Goal: Task Accomplishment & Management: Manage account settings

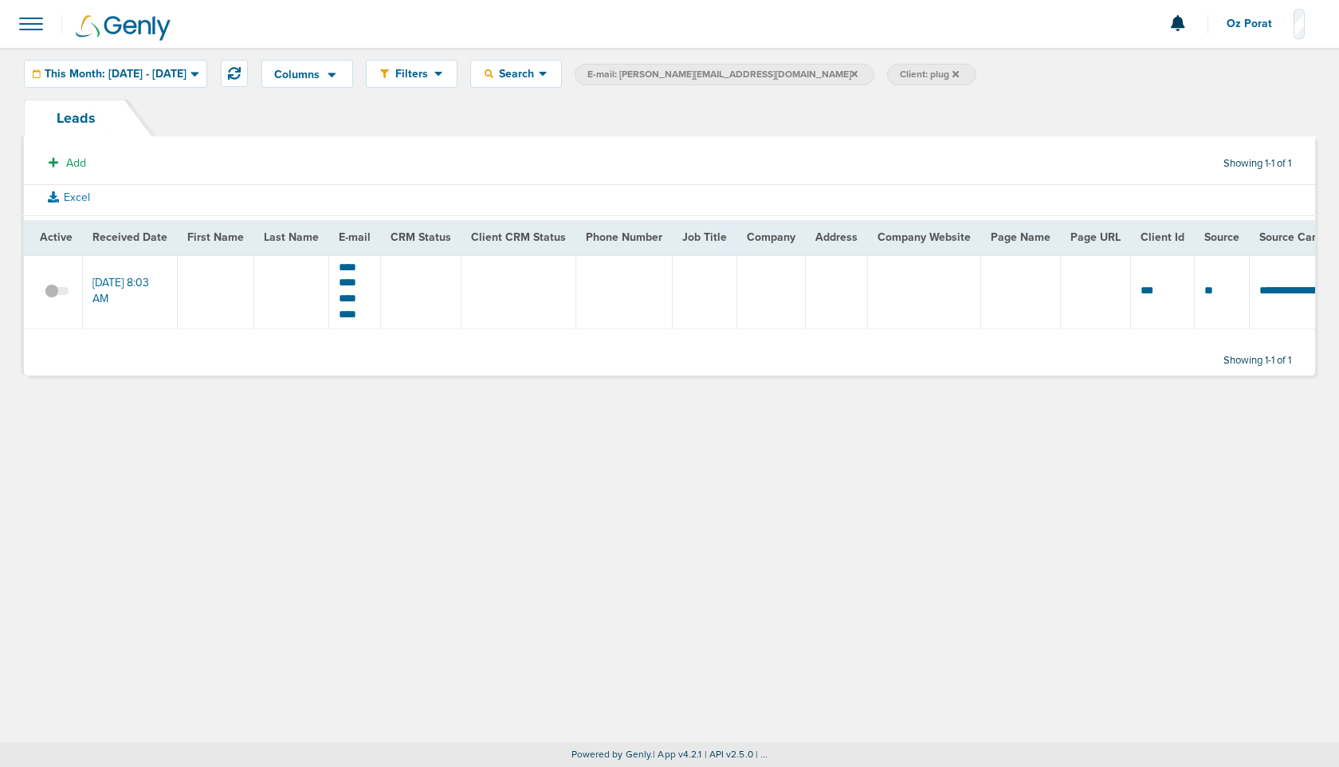
click at [111, 69] on span "This Month: [DATE] - [DATE]" at bounding box center [116, 74] width 142 height 11
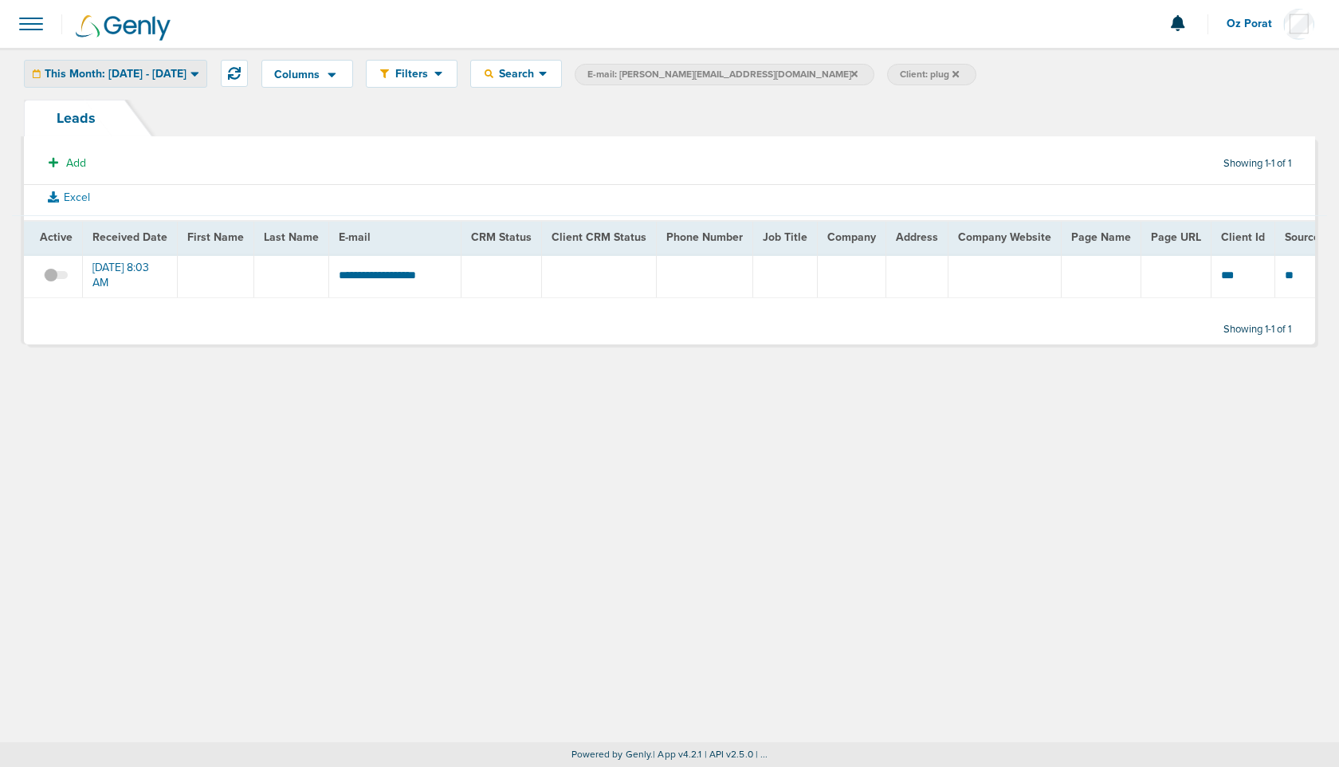
scroll to position [0, 469]
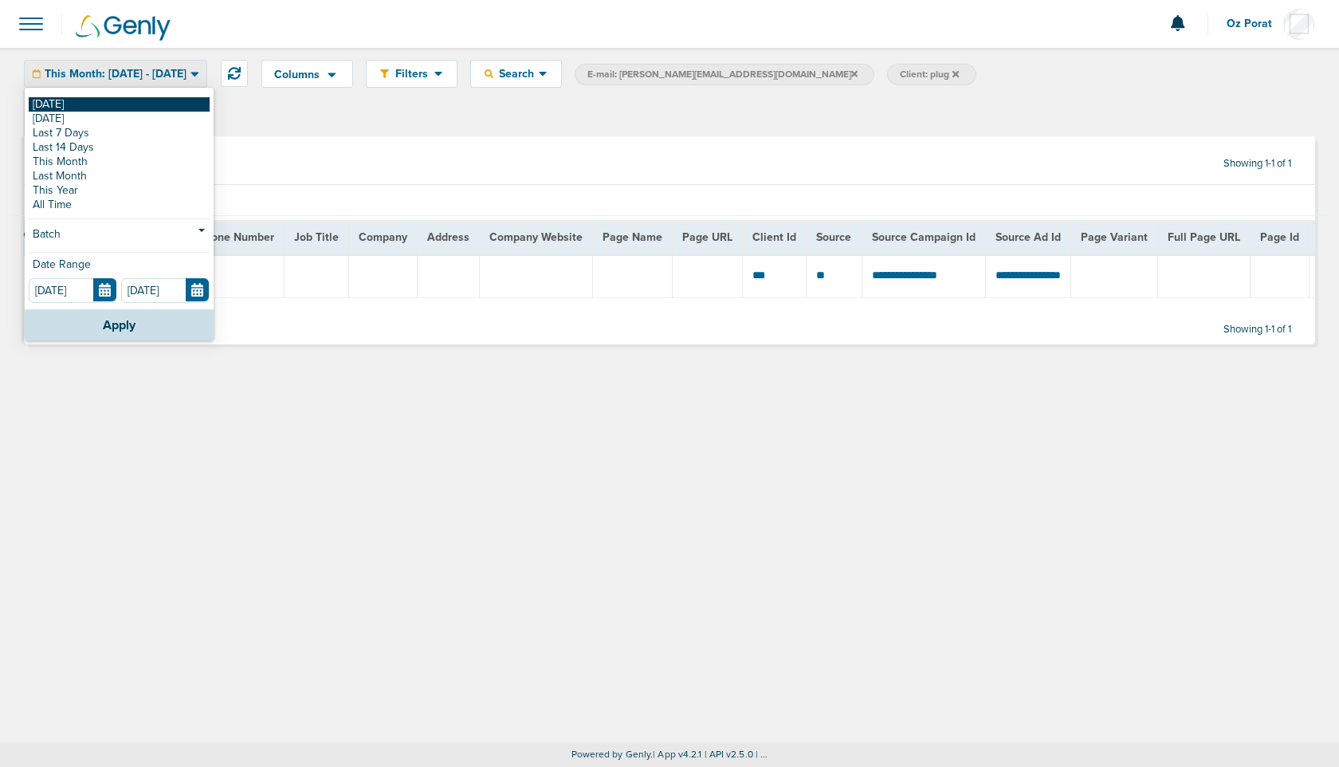
click at [77, 103] on link "[DATE]" at bounding box center [119, 104] width 181 height 14
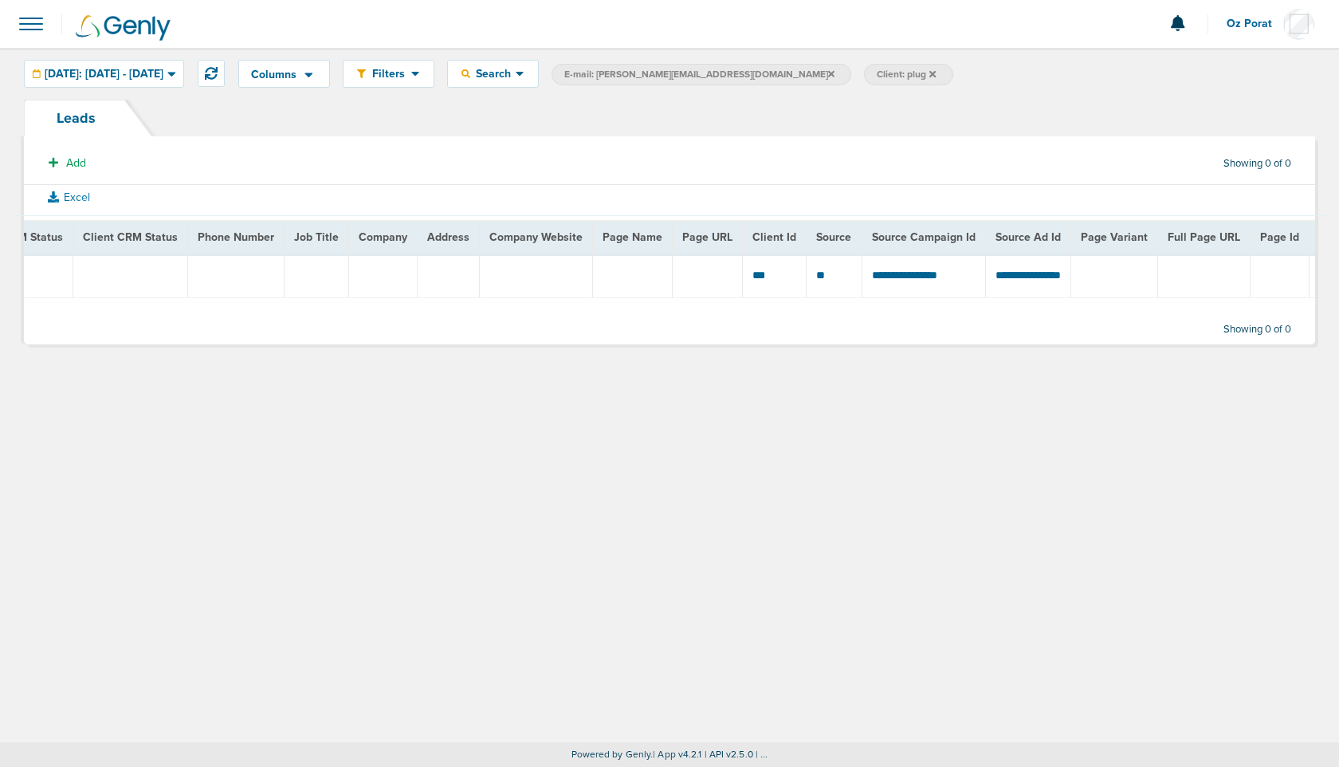
click at [828, 72] on icon at bounding box center [831, 74] width 6 height 10
click at [623, 71] on icon at bounding box center [620, 73] width 6 height 6
click at [114, 73] on span "Today: 08.17.2025 - 08.17.2025" at bounding box center [104, 74] width 119 height 11
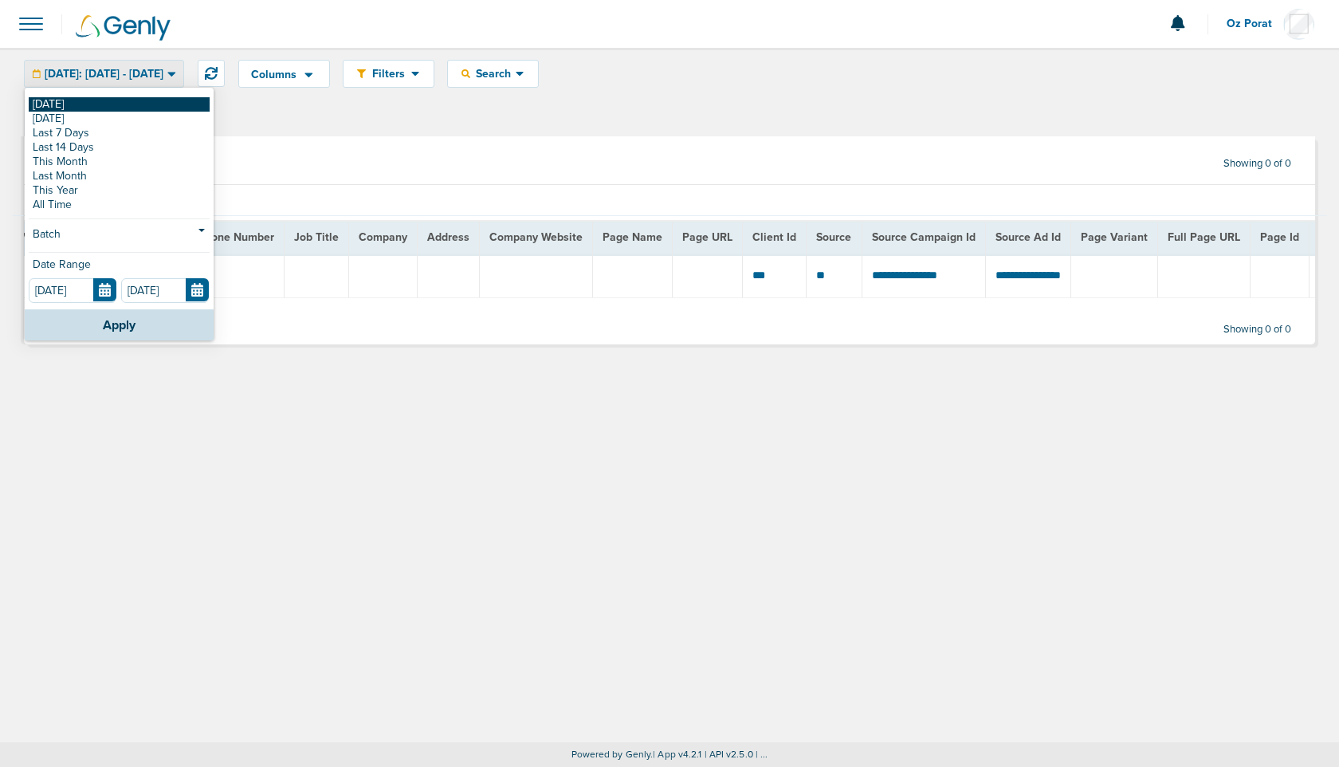
click at [69, 100] on link "[DATE]" at bounding box center [119, 104] width 181 height 14
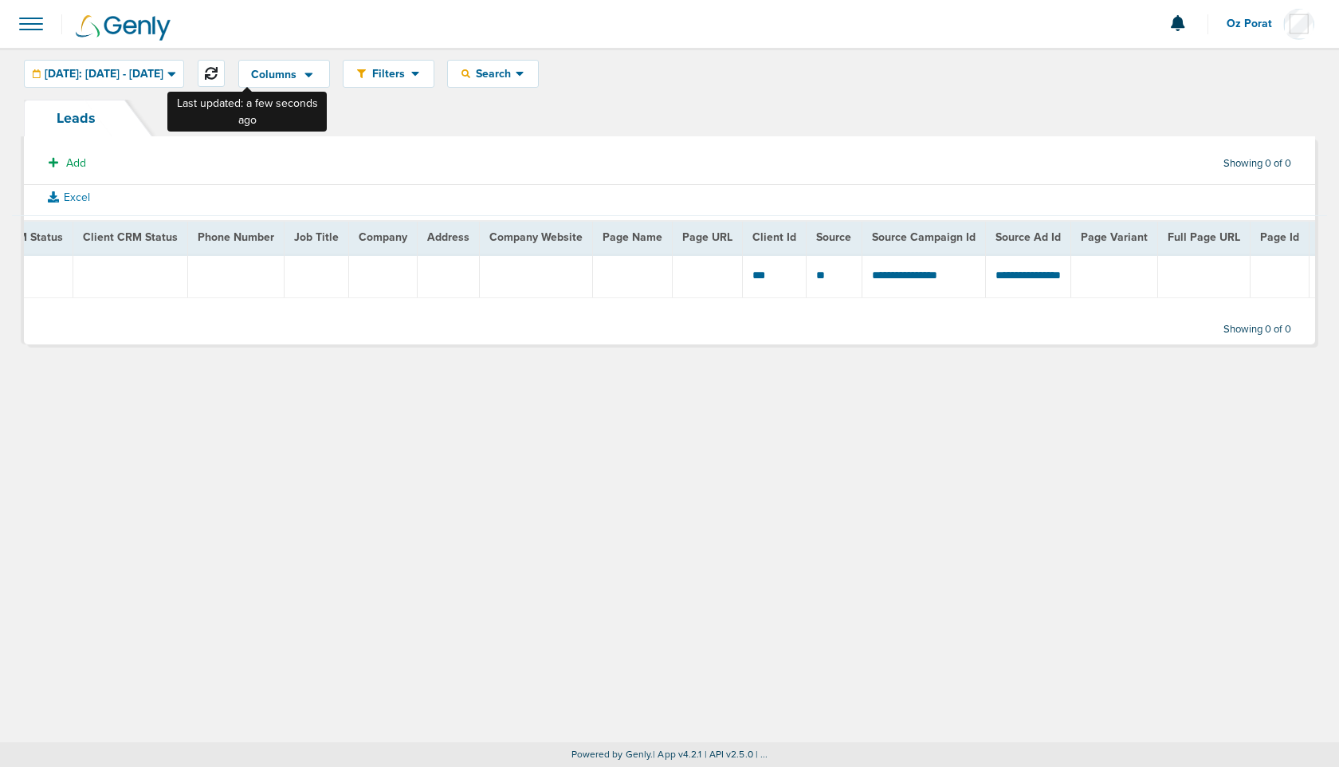
click at [218, 67] on icon at bounding box center [211, 73] width 13 height 13
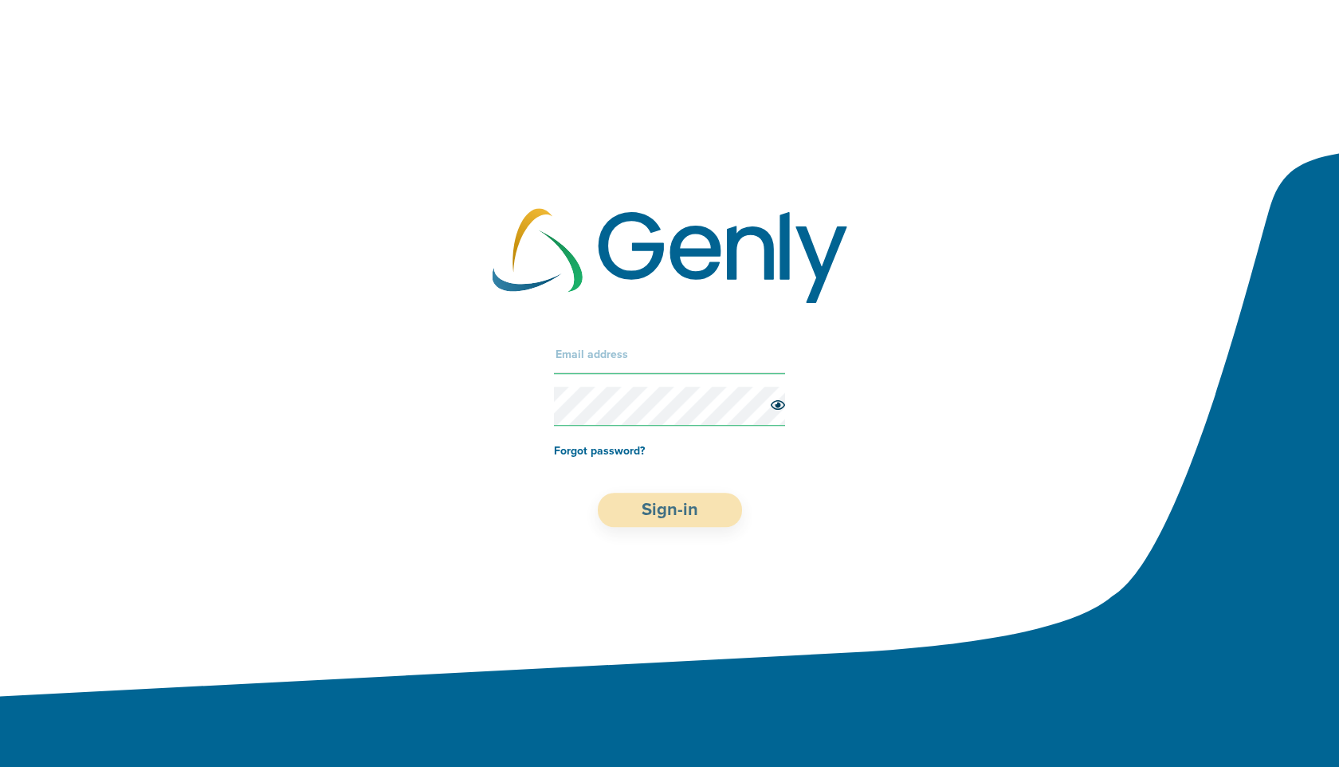
type input "Oz@preciseos.com"
click at [664, 516] on button "Sign-in" at bounding box center [670, 510] width 144 height 34
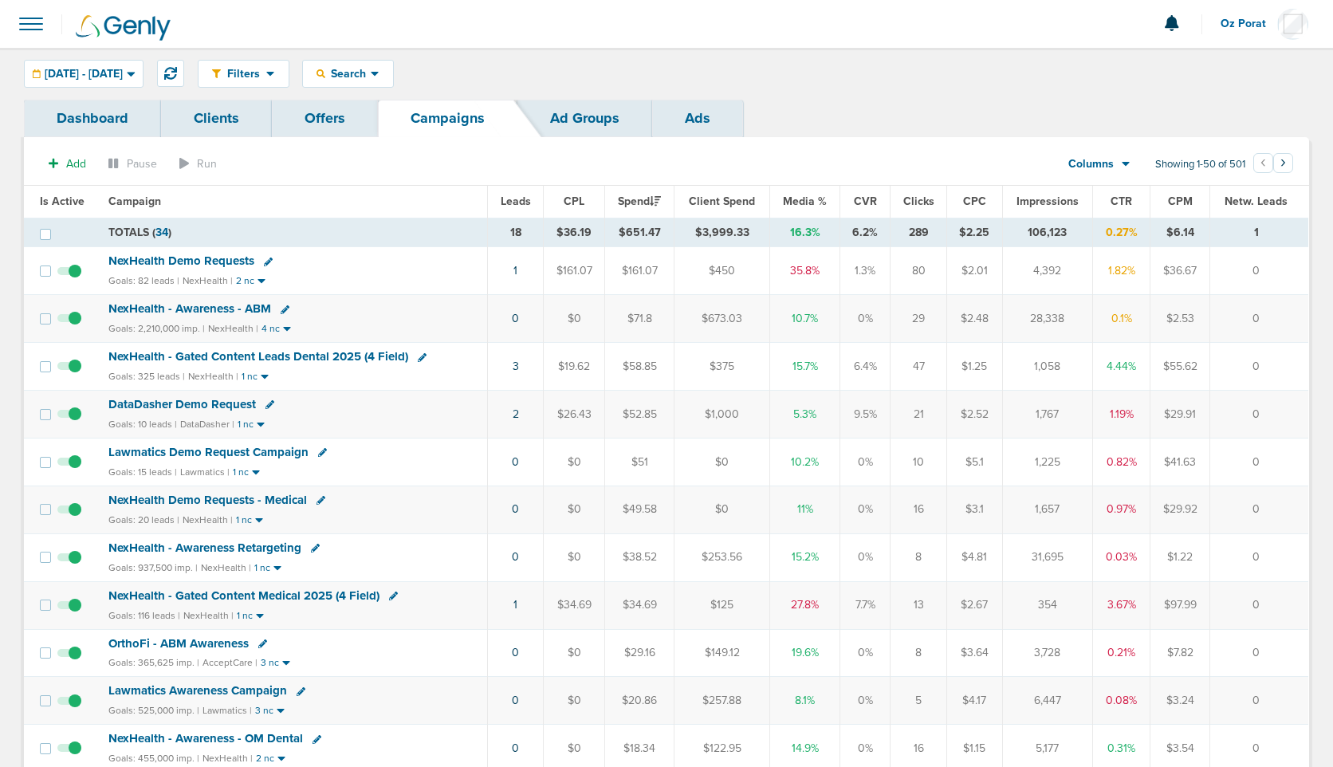
click at [532, 201] on th "Leads" at bounding box center [516, 202] width 56 height 32
click at [517, 201] on span "Leads" at bounding box center [516, 202] width 30 height 14
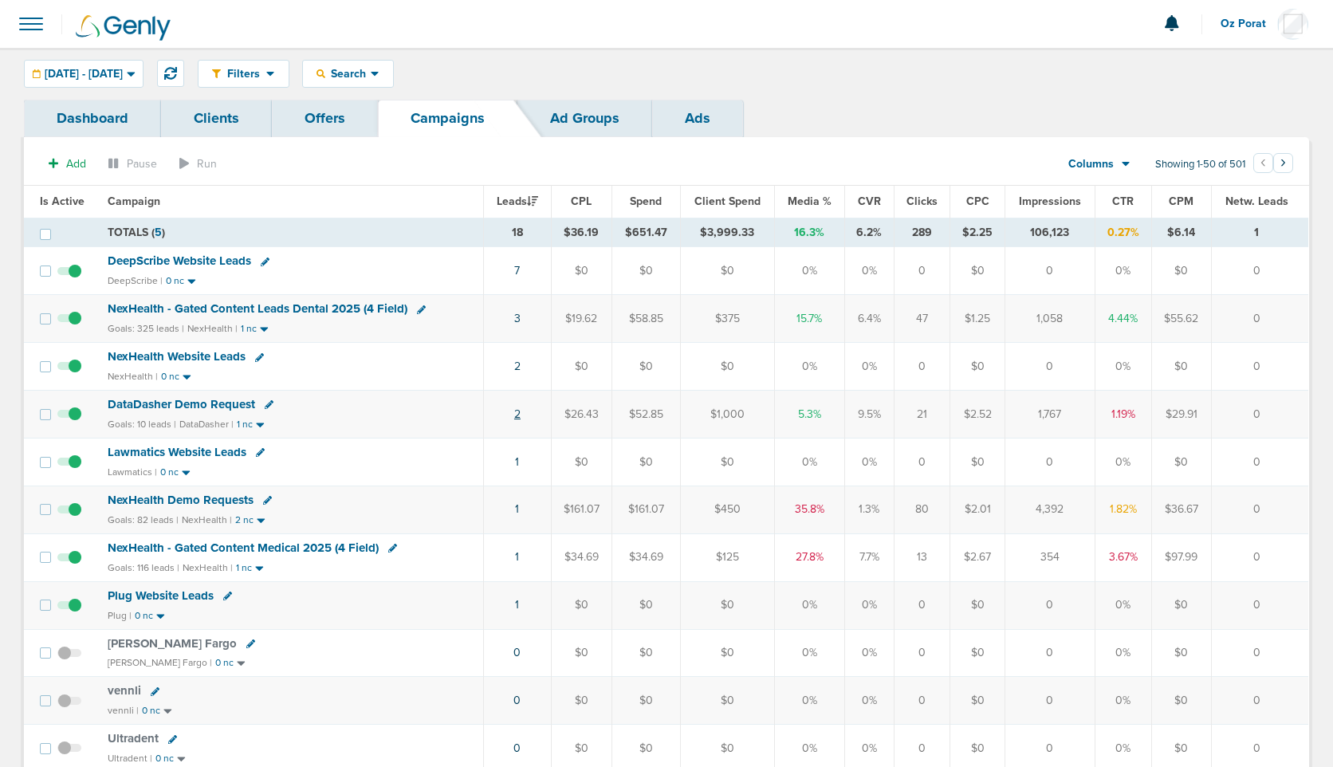
click at [520, 414] on link "2" at bounding box center [517, 414] width 6 height 14
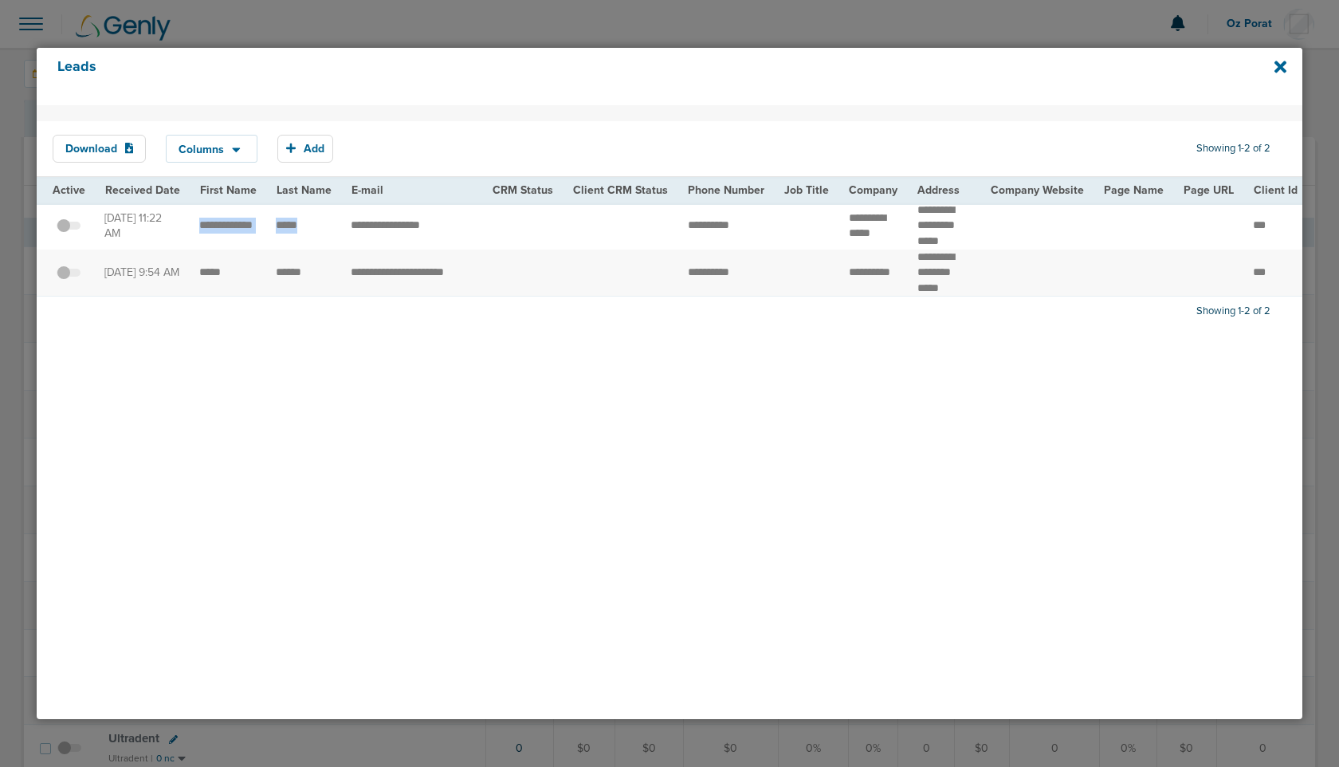
drag, startPoint x: 195, startPoint y: 214, endPoint x: 305, endPoint y: 232, distance: 112.2
drag, startPoint x: 195, startPoint y: 274, endPoint x: 344, endPoint y: 280, distance: 149.2
copy tr "******"
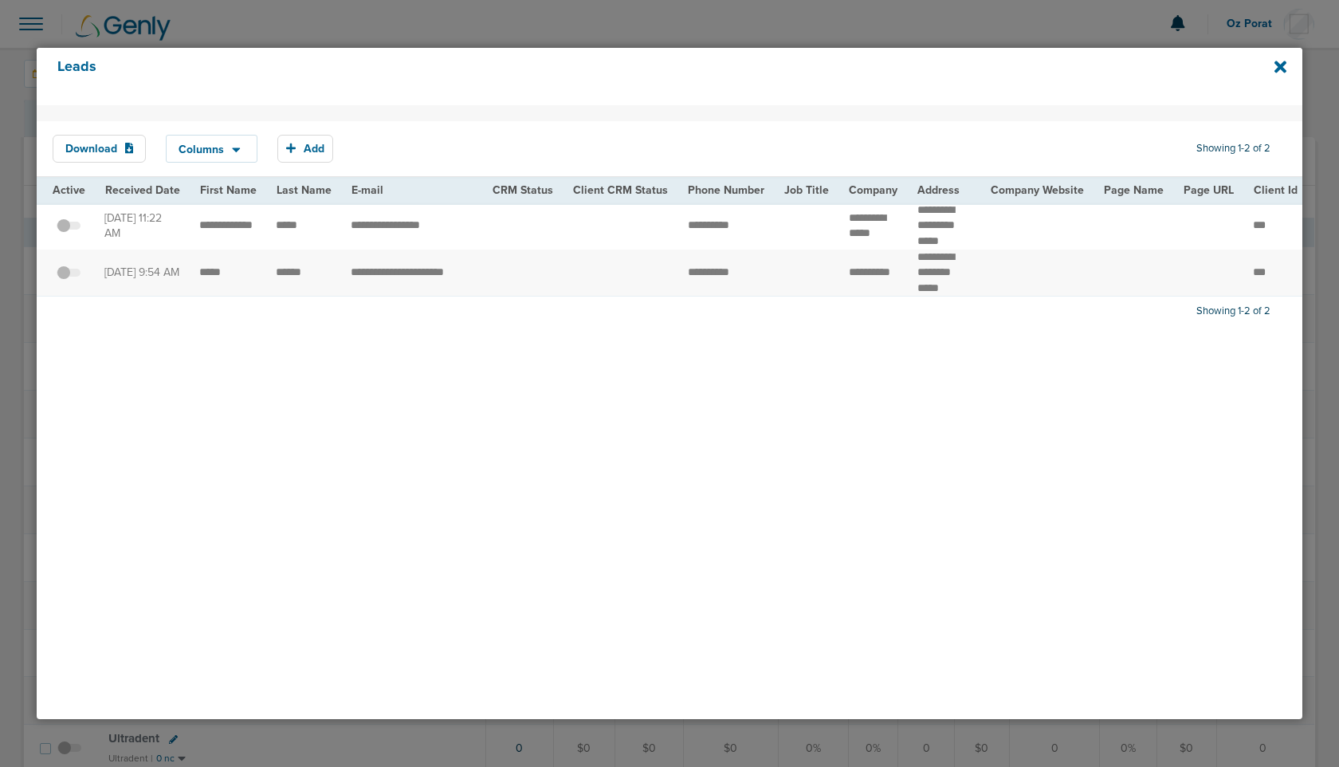
click at [69, 234] on span at bounding box center [69, 234] width 24 height 0
click at [69, 229] on input "checkbox" at bounding box center [69, 229] width 0 height 0
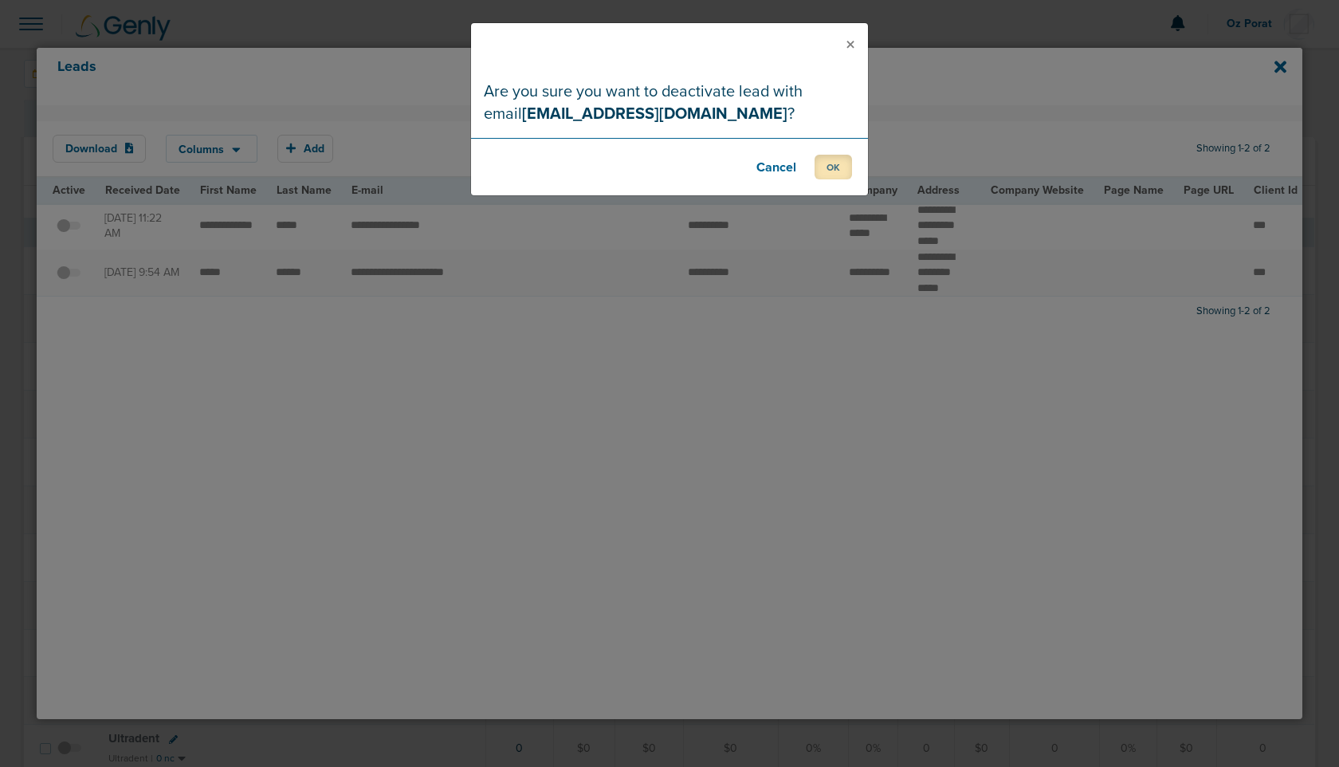
click at [833, 163] on button "OK" at bounding box center [833, 167] width 37 height 25
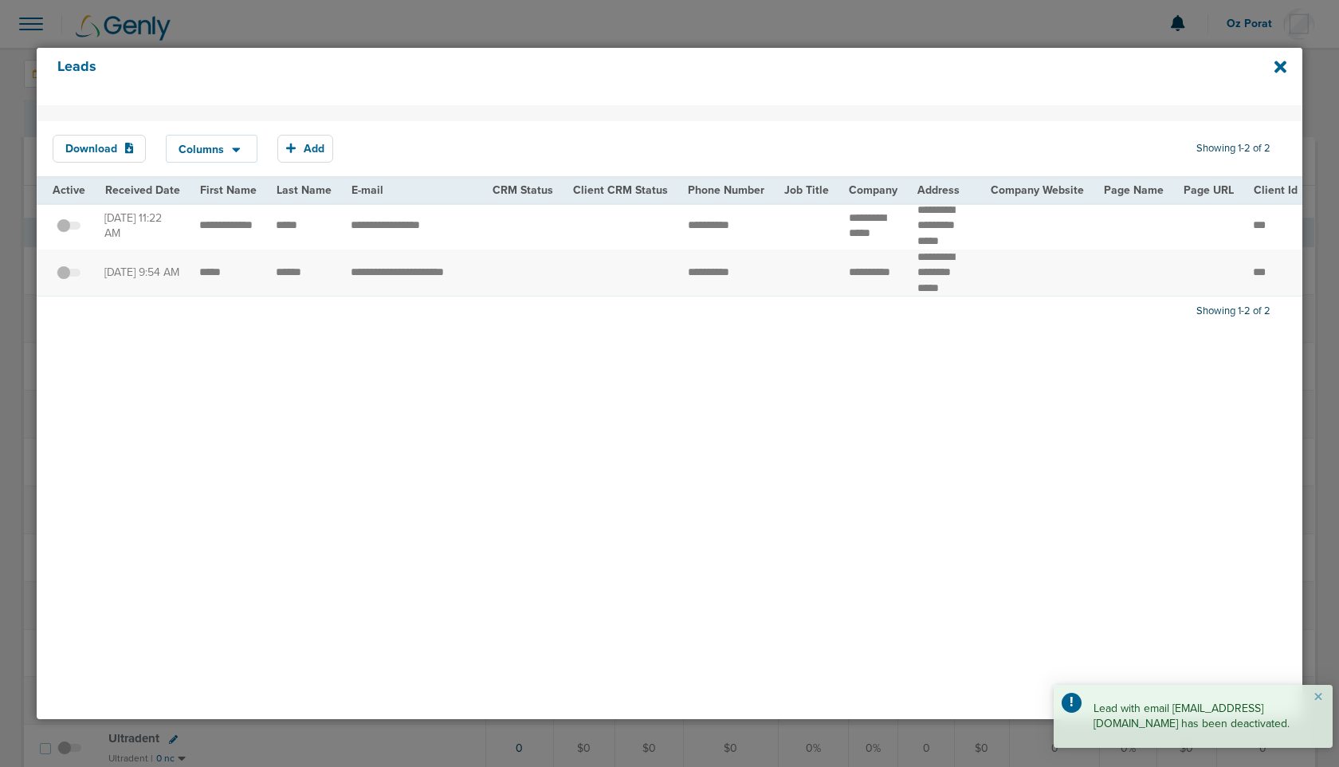
click at [69, 281] on span at bounding box center [69, 281] width 24 height 0
click at [69, 275] on input "checkbox" at bounding box center [69, 275] width 0 height 0
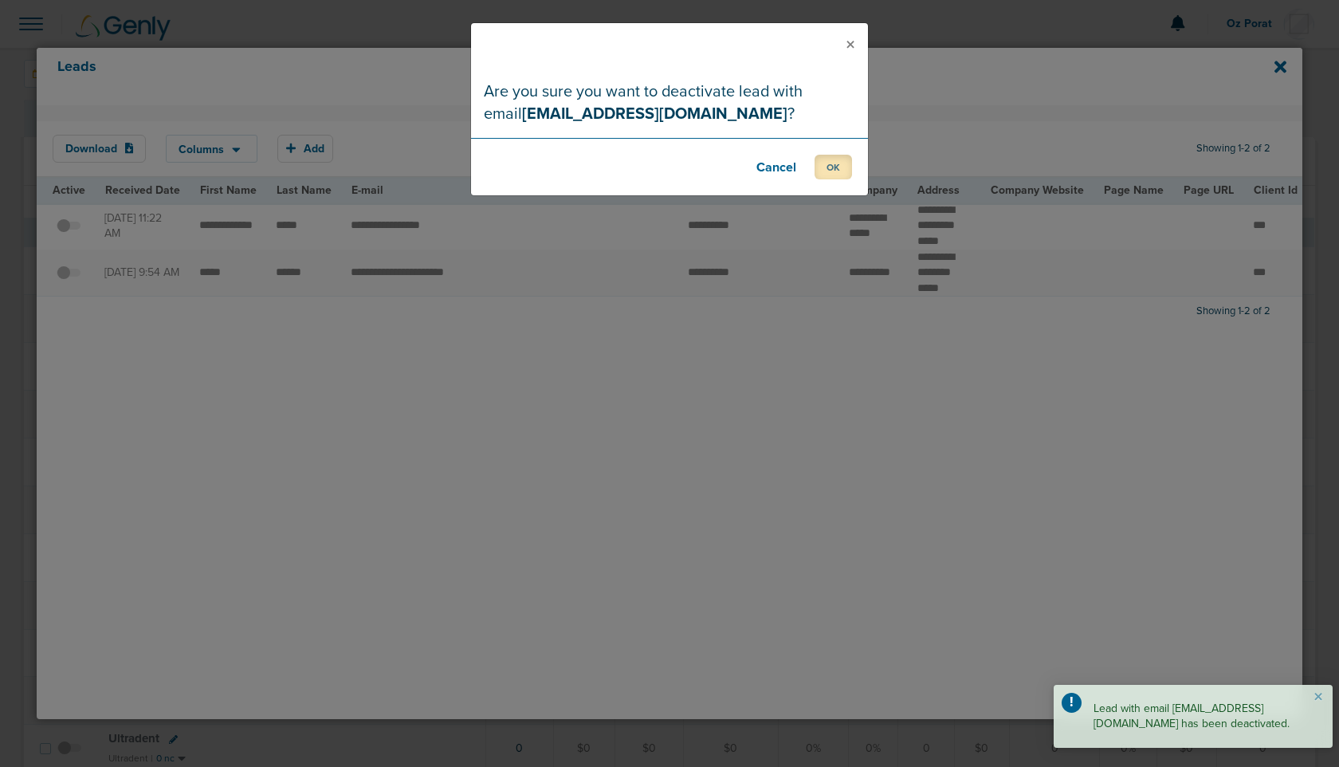
click at [852, 168] on button "OK" at bounding box center [833, 167] width 37 height 25
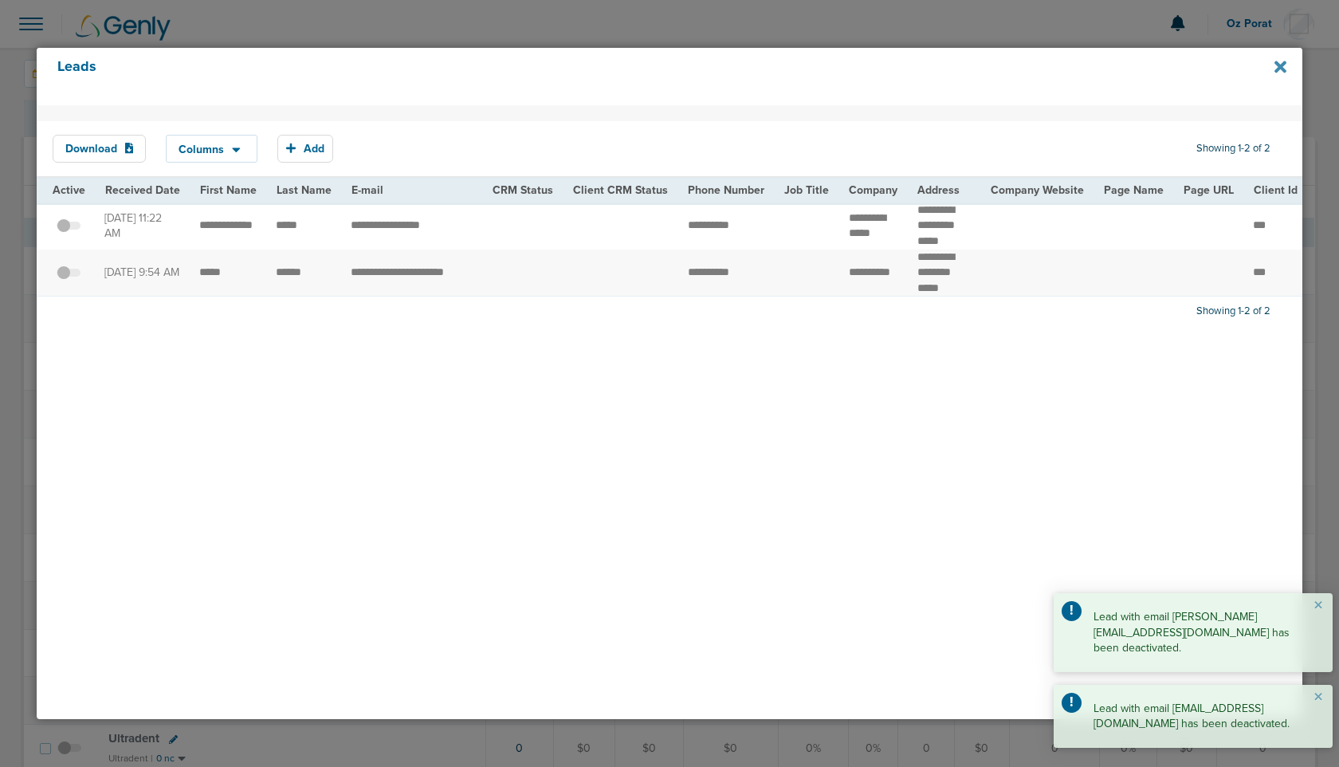
click at [1276, 73] on icon at bounding box center [1281, 67] width 12 height 18
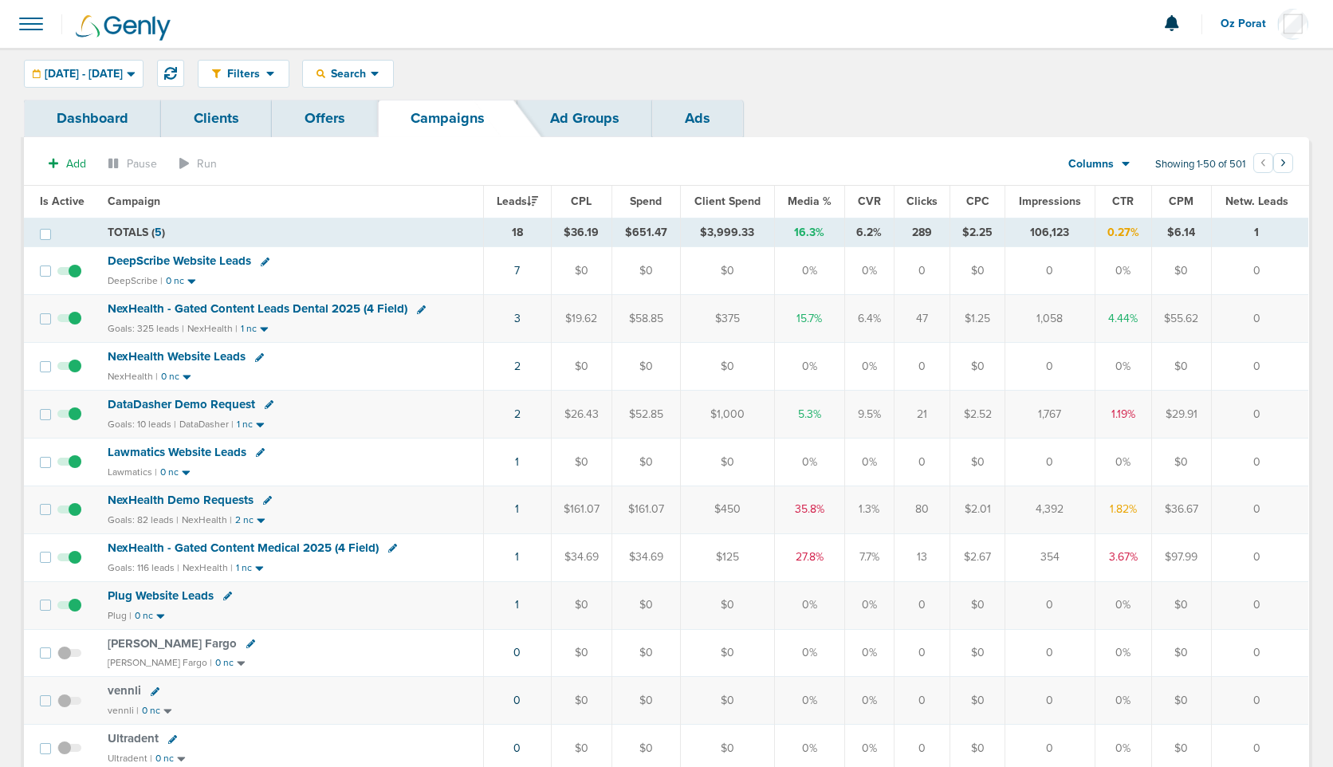
click at [265, 399] on link at bounding box center [269, 405] width 9 height 12
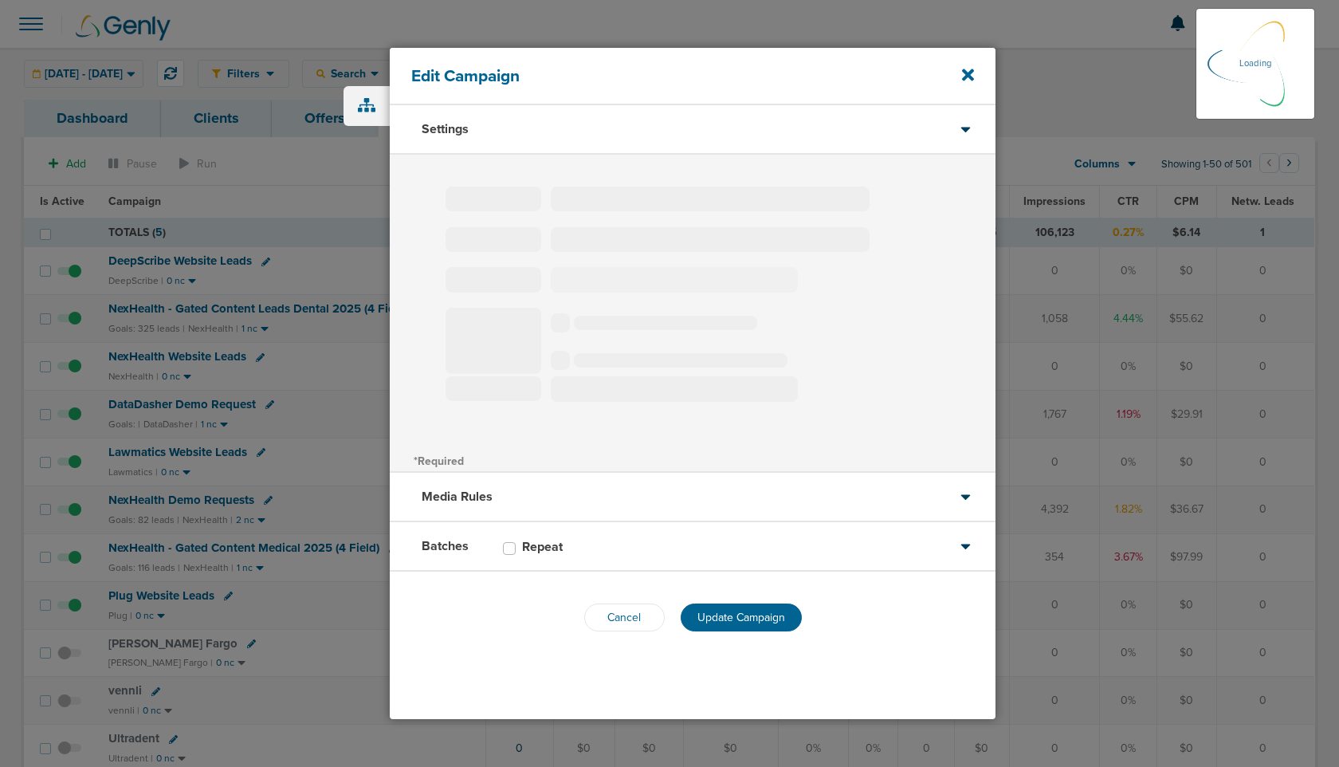
select select "1"
select select "2"
select select "4"
select select "6"
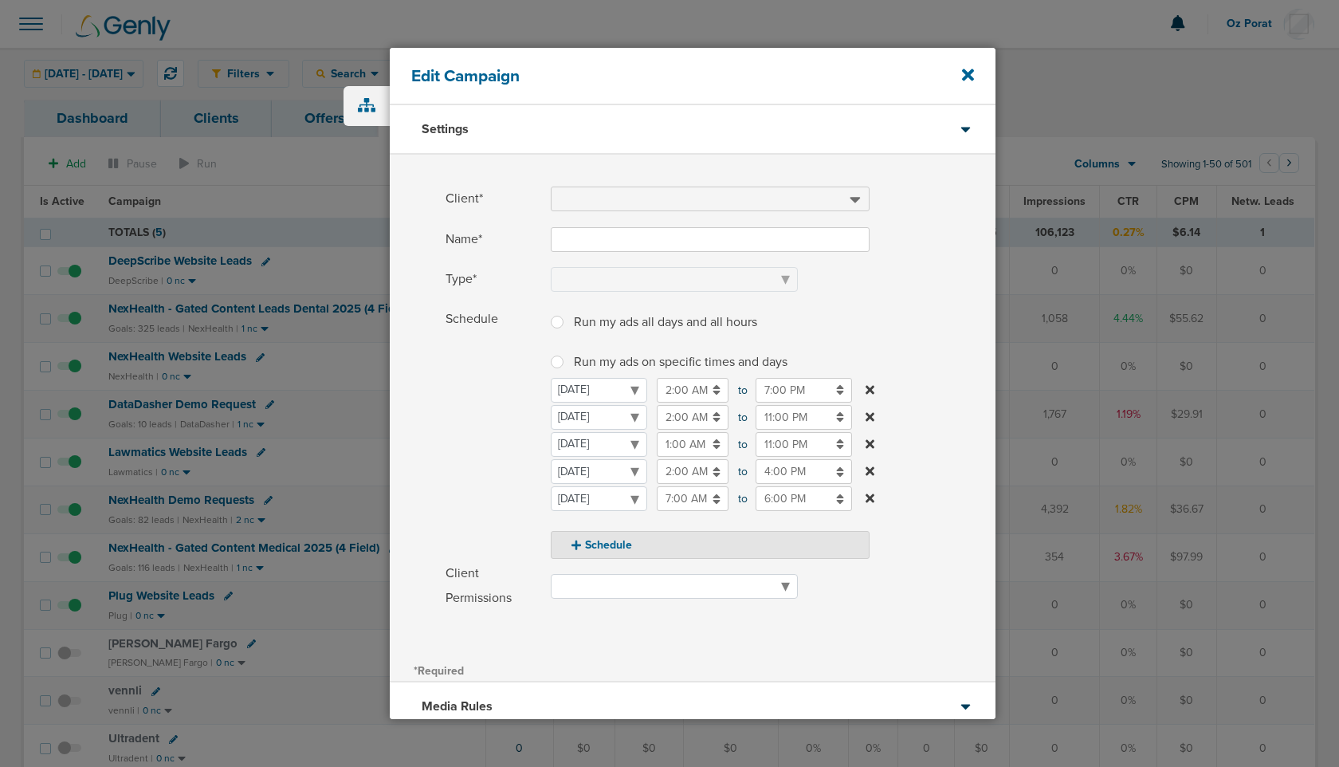
type input "DataDasher Demo Request"
select select "Leads"
radio input "true"
select select "readWrite"
click at [971, 68] on icon at bounding box center [968, 75] width 12 height 18
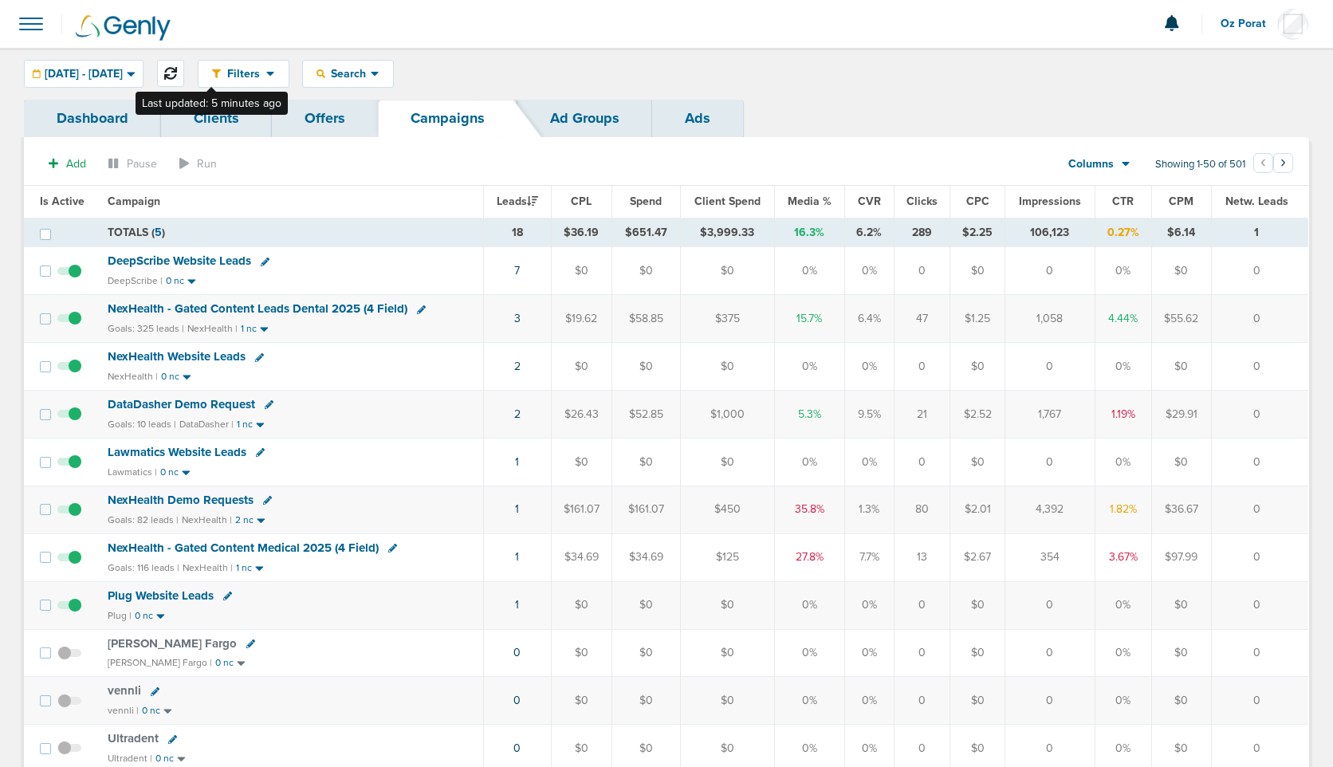
click at [184, 79] on button at bounding box center [170, 73] width 27 height 27
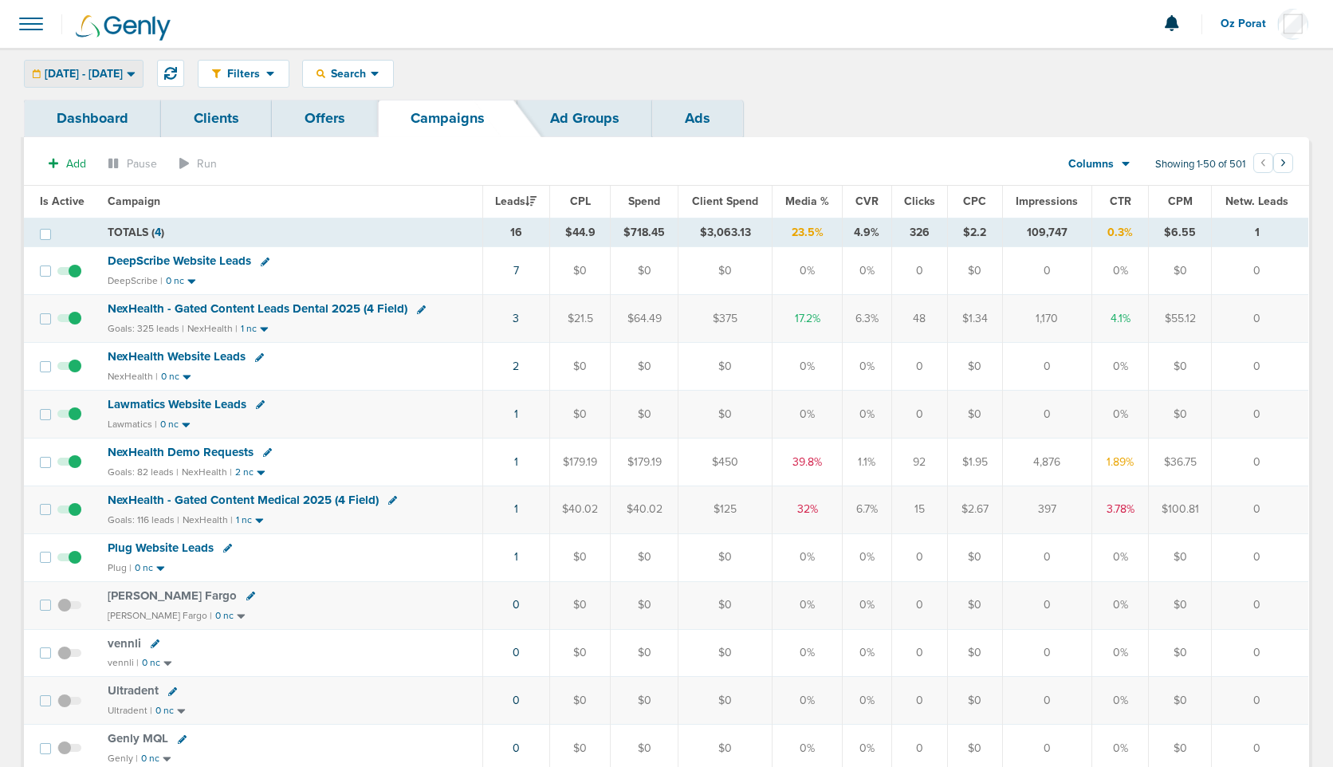
click at [123, 71] on span "08.17.2025 - 08.17.2025" at bounding box center [84, 74] width 78 height 11
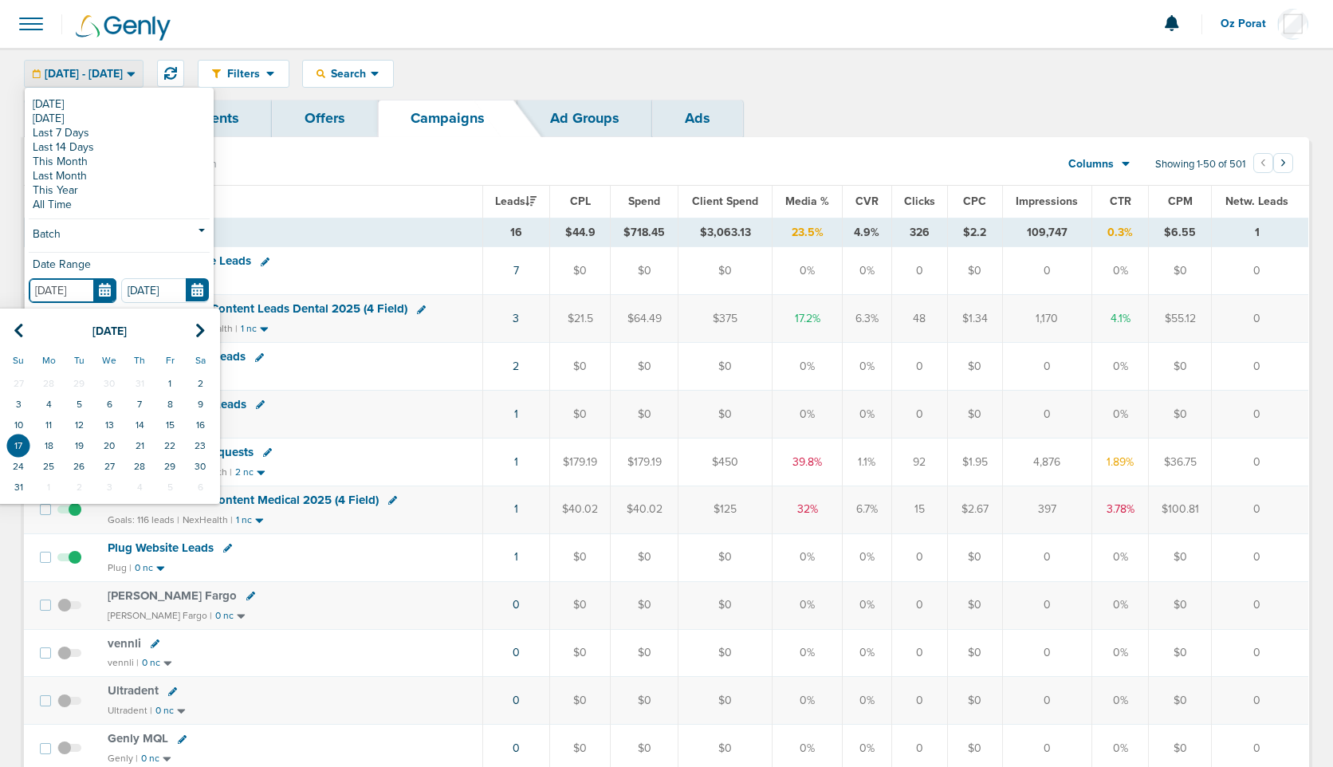
click at [104, 284] on input "08.17.2025" at bounding box center [73, 290] width 88 height 25
click at [208, 429] on td "16" at bounding box center [200, 425] width 30 height 21
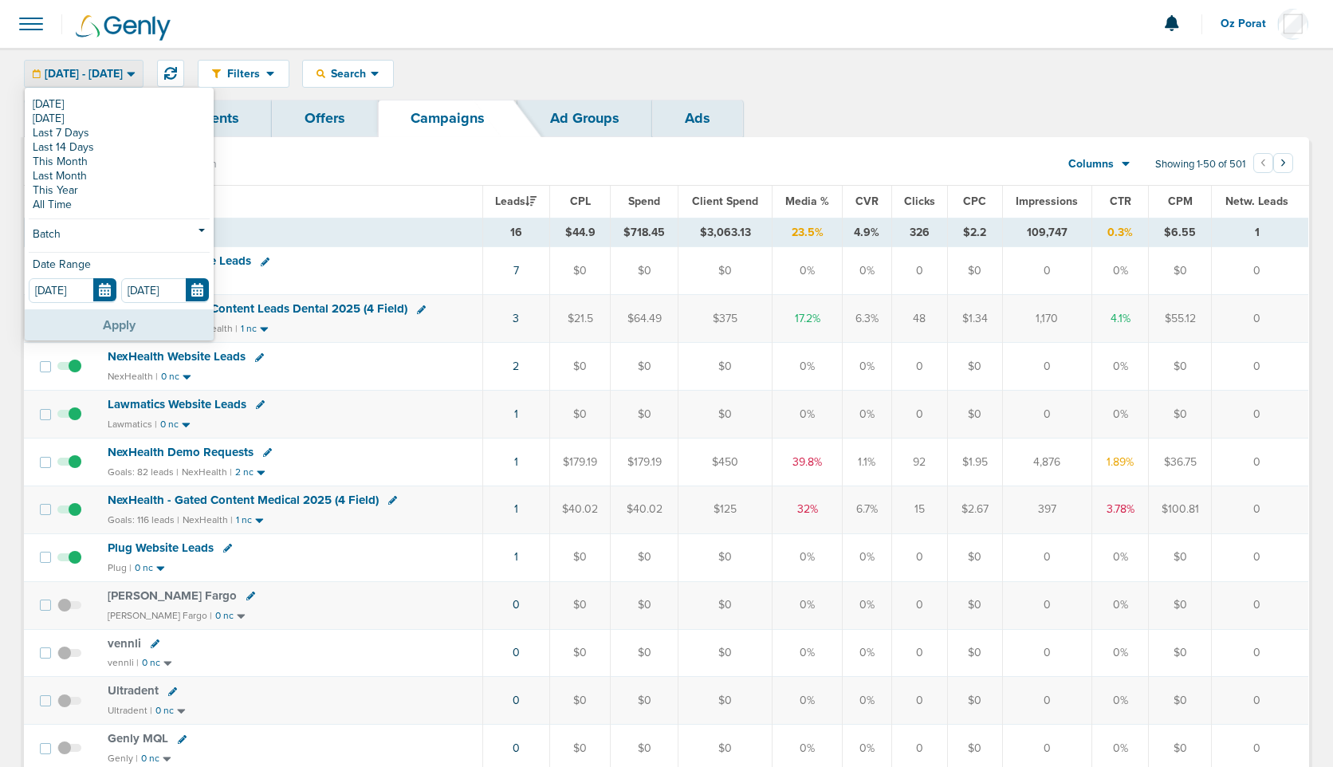
click at [134, 323] on button "Apply" at bounding box center [119, 324] width 189 height 31
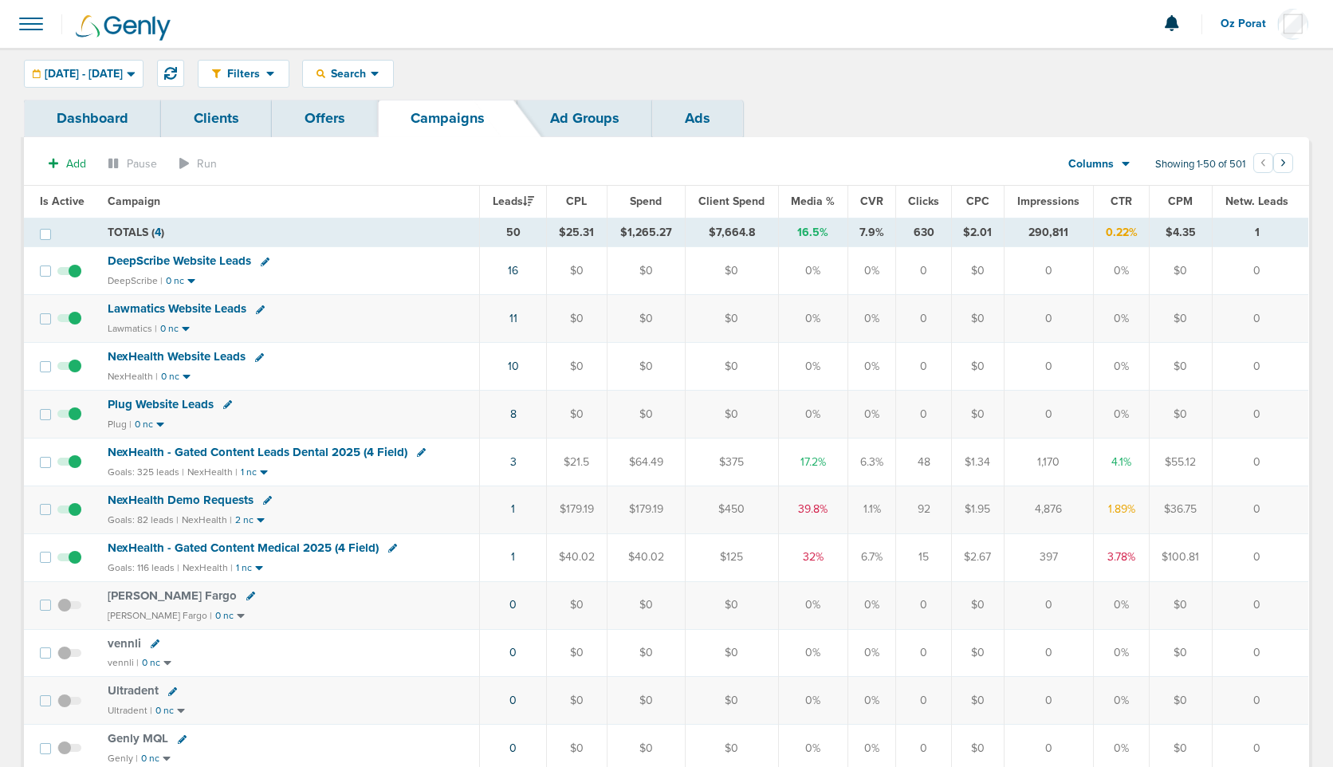
click at [519, 411] on td "8" at bounding box center [513, 415] width 67 height 48
click at [517, 411] on link "8" at bounding box center [513, 414] width 6 height 14
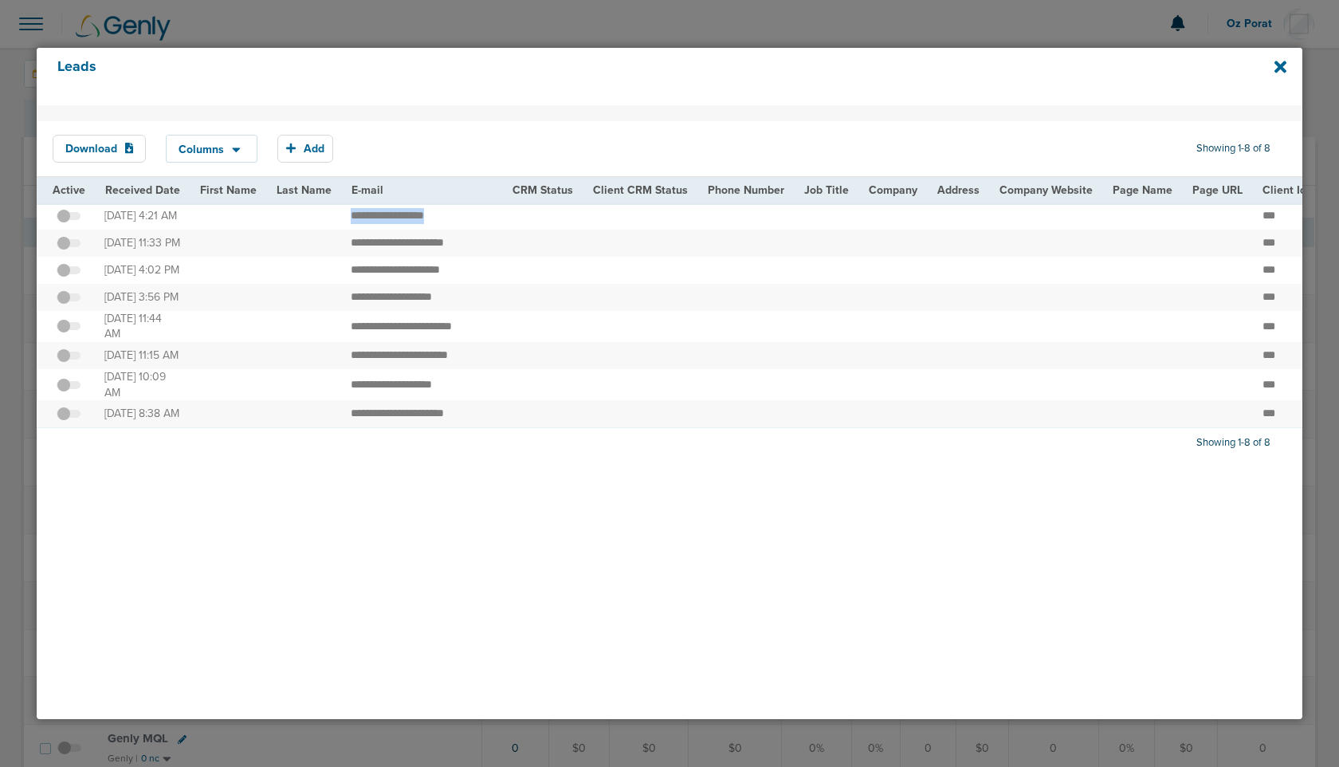
drag, startPoint x: 345, startPoint y: 218, endPoint x: 452, endPoint y: 223, distance: 107.0
click at [452, 223] on td "**********" at bounding box center [422, 216] width 162 height 27
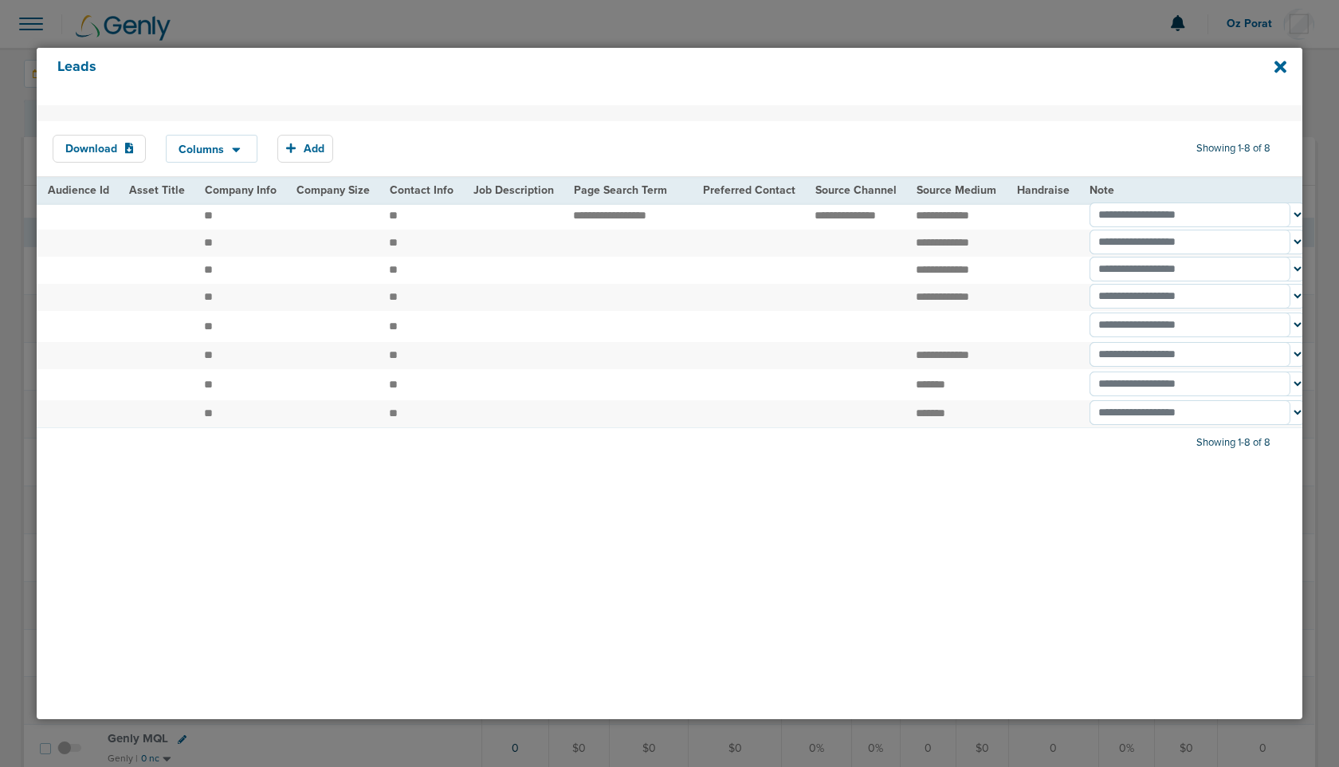
scroll to position [0, 1855]
click at [1279, 64] on icon at bounding box center [1281, 67] width 12 height 12
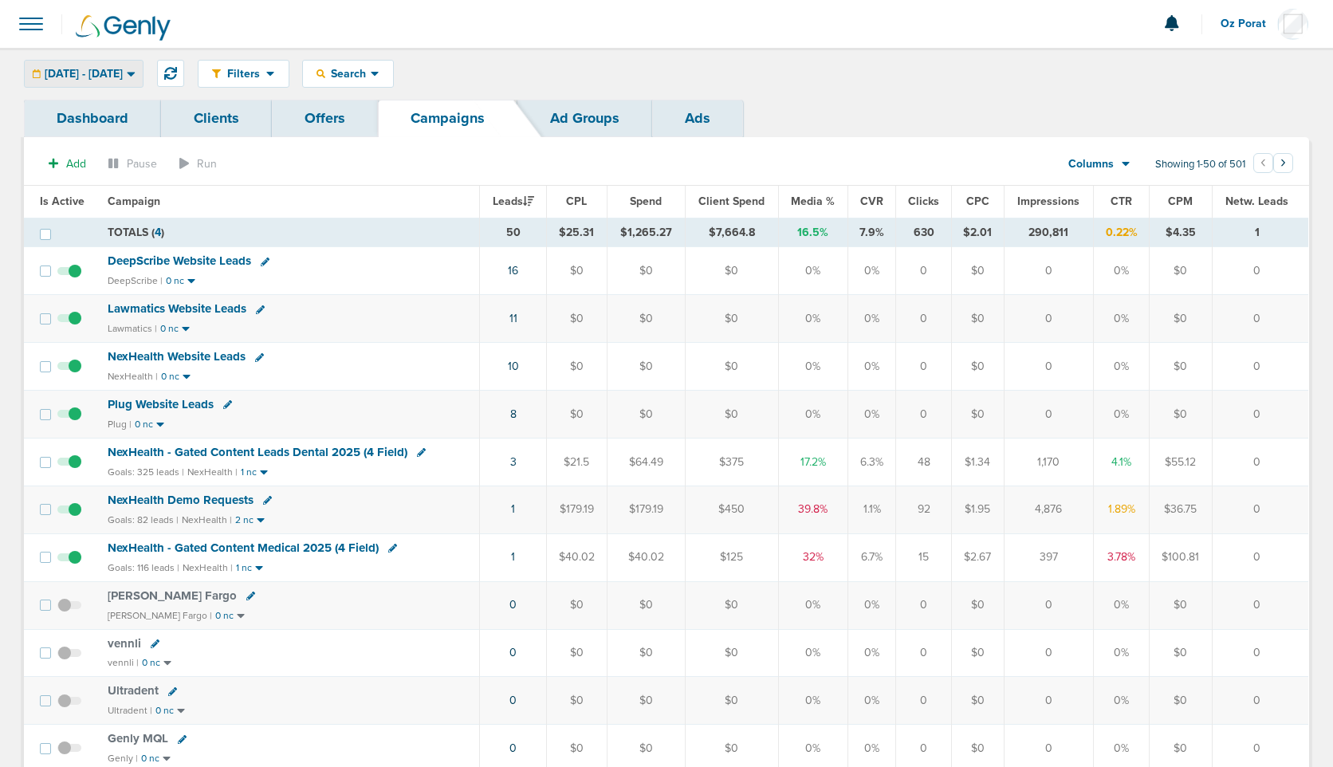
click at [123, 74] on span "08.16.2025 - 08.17.2025" at bounding box center [84, 74] width 78 height 11
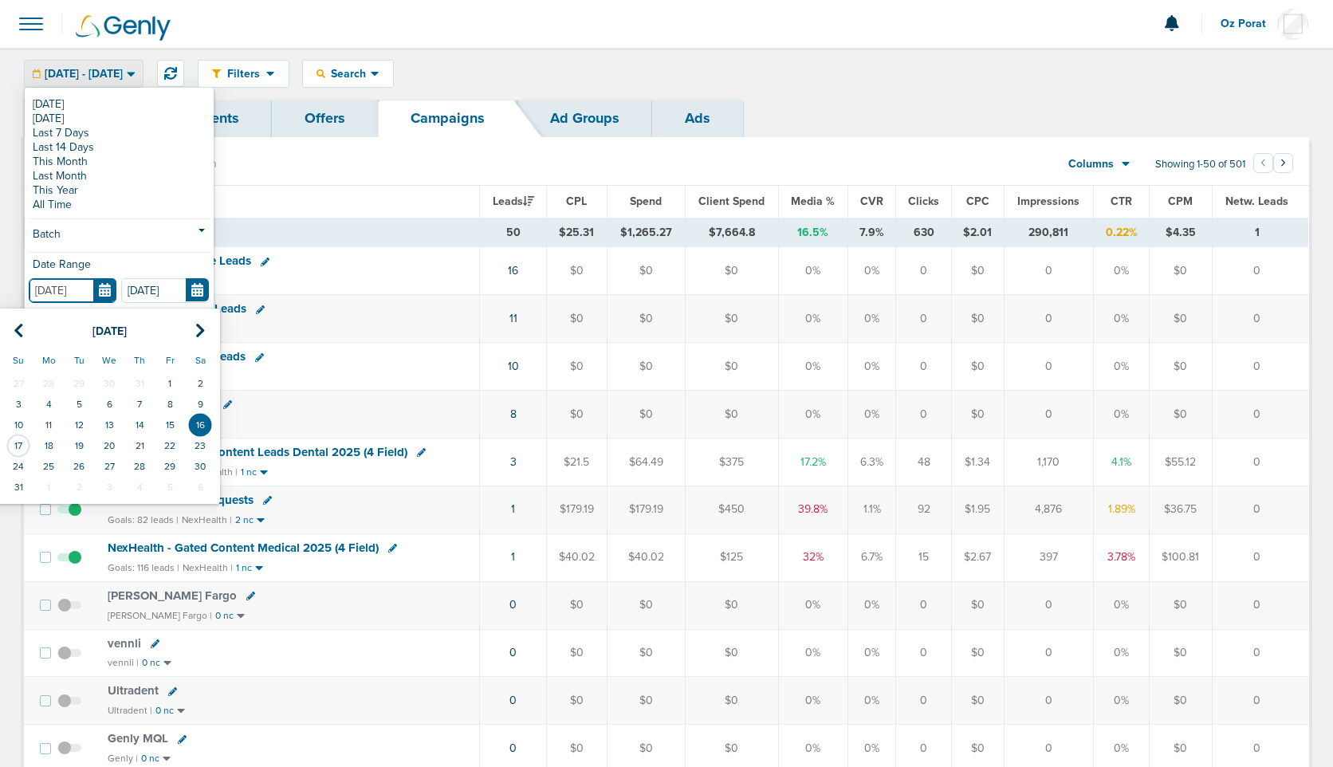
click at [108, 286] on input "08.16.2025" at bounding box center [73, 290] width 88 height 25
click at [175, 423] on td "15" at bounding box center [170, 425] width 30 height 21
type input "08.15.2025"
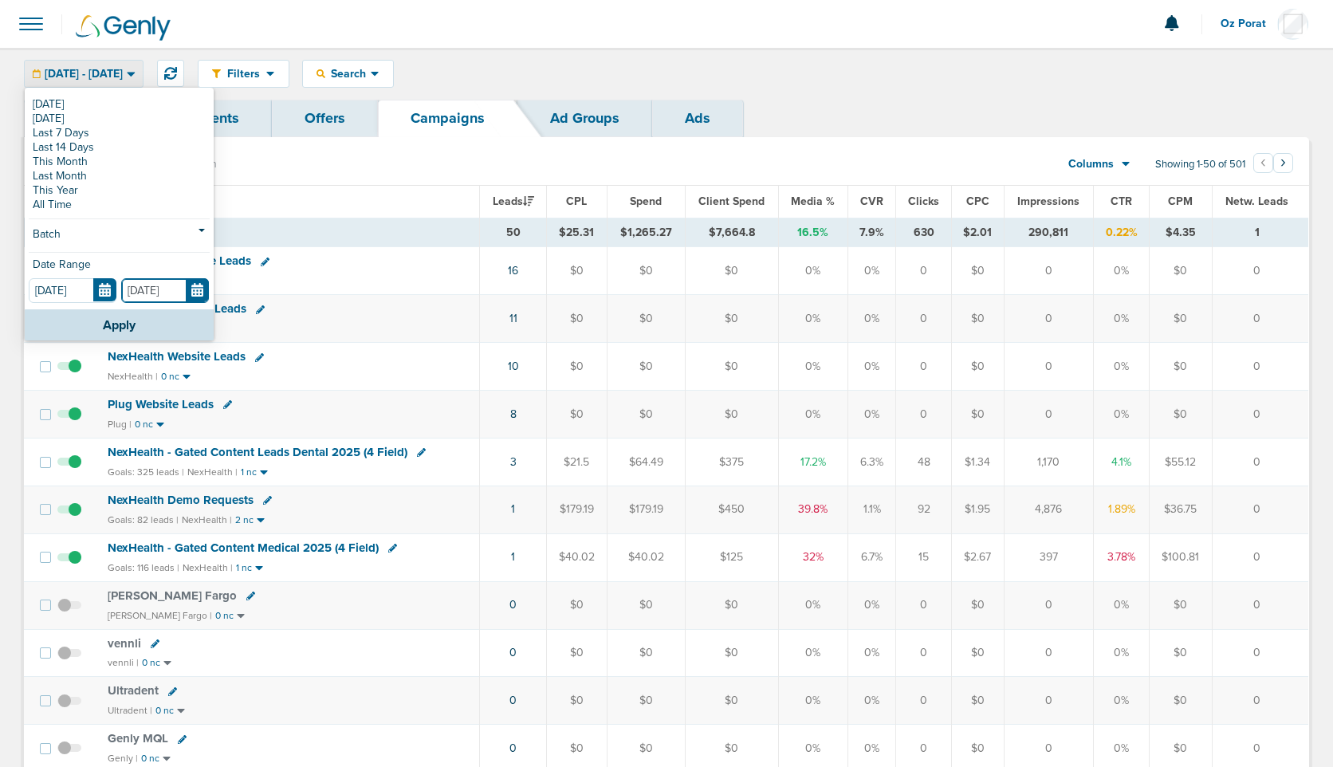
click at [201, 292] on input "08.17.2025" at bounding box center [165, 290] width 88 height 25
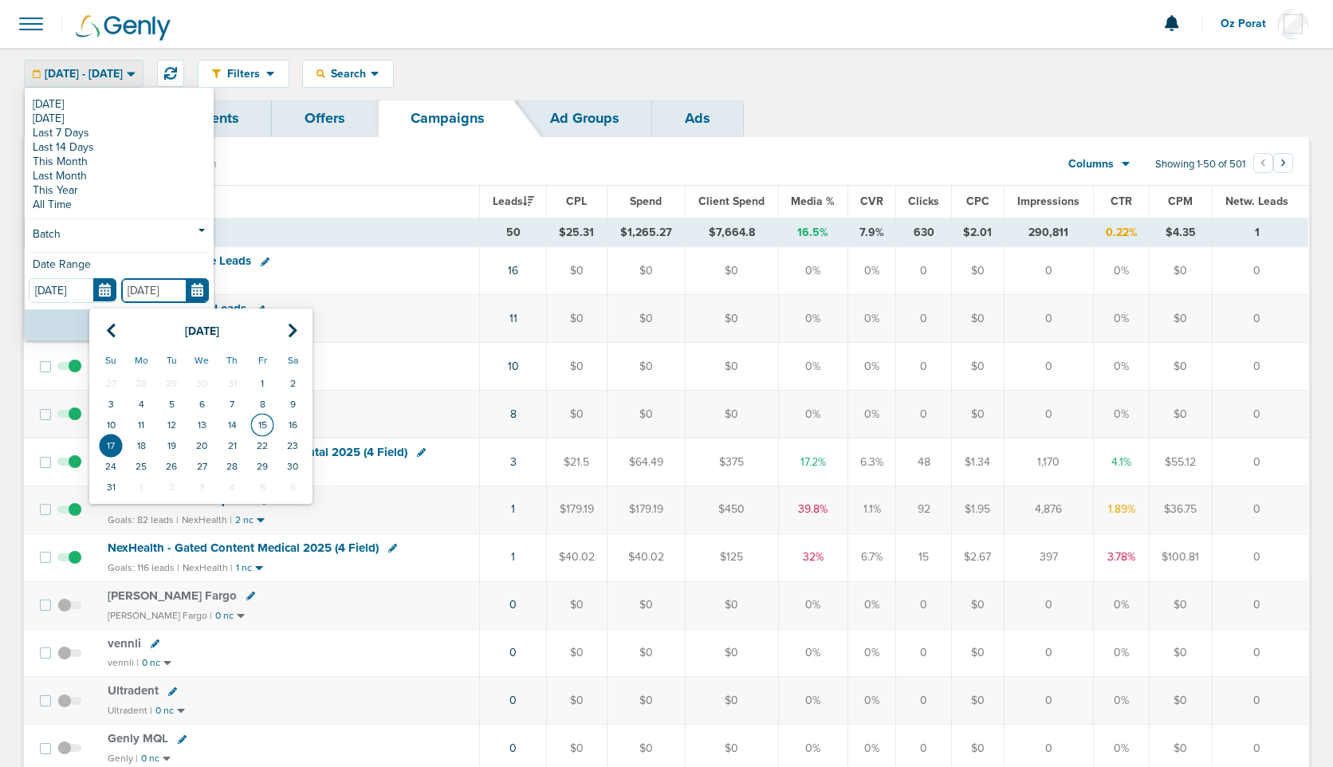
click at [264, 426] on td "15" at bounding box center [262, 425] width 30 height 21
type input "08.15.2025"
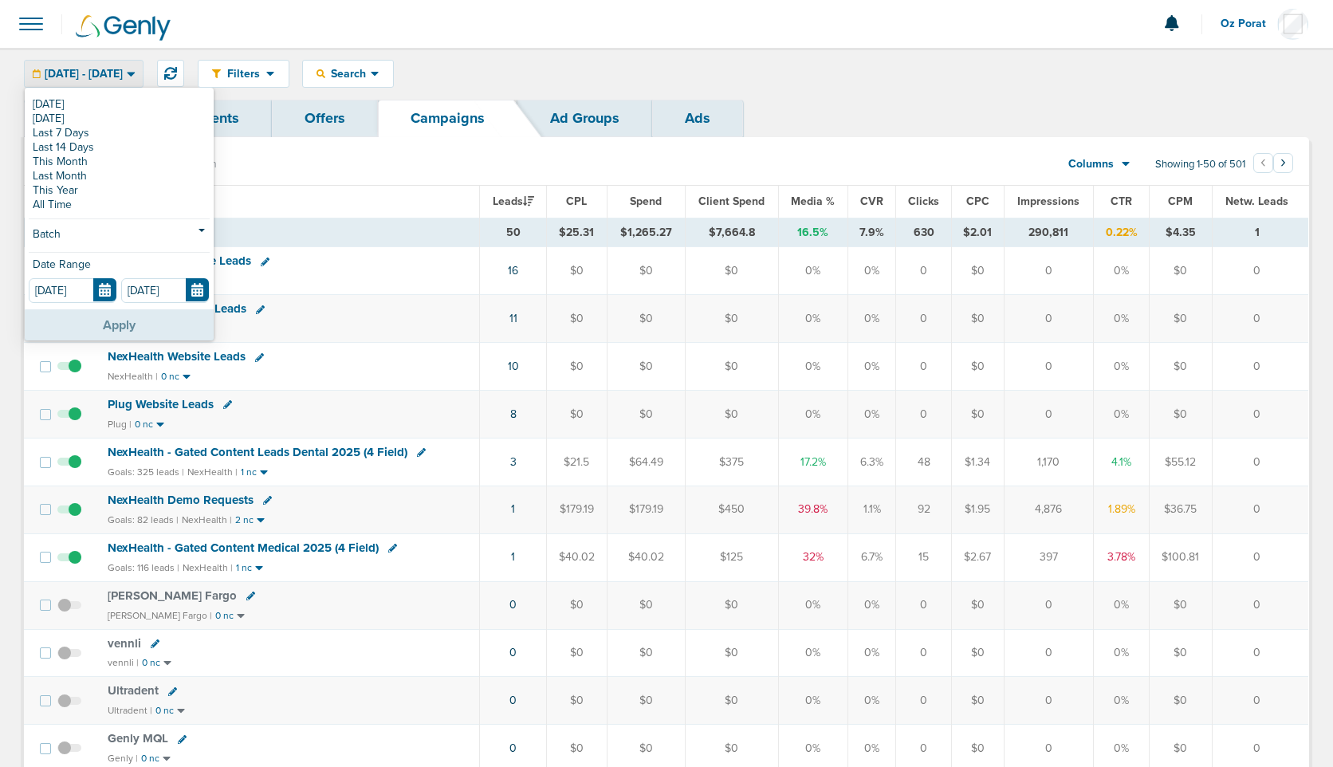
click at [136, 323] on button "Apply" at bounding box center [119, 324] width 189 height 31
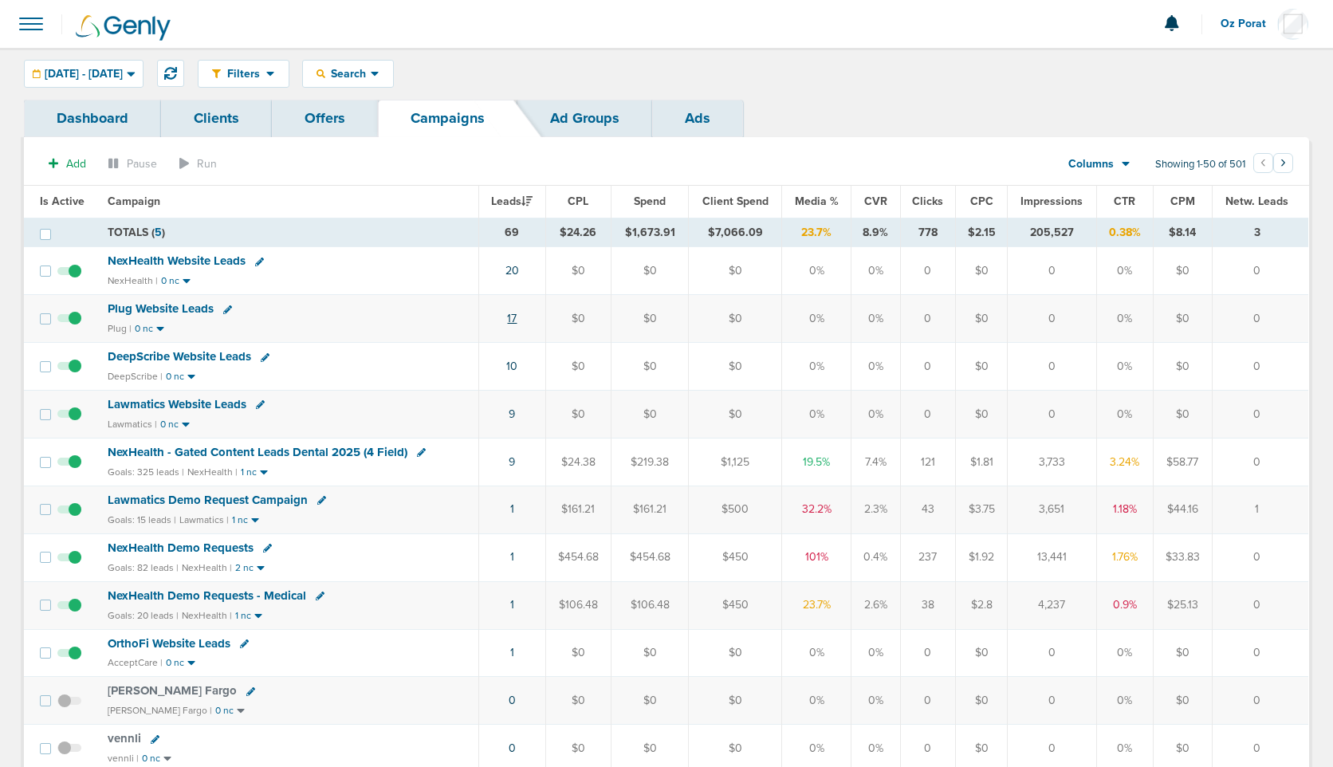
click at [517, 316] on link "17" at bounding box center [512, 319] width 10 height 14
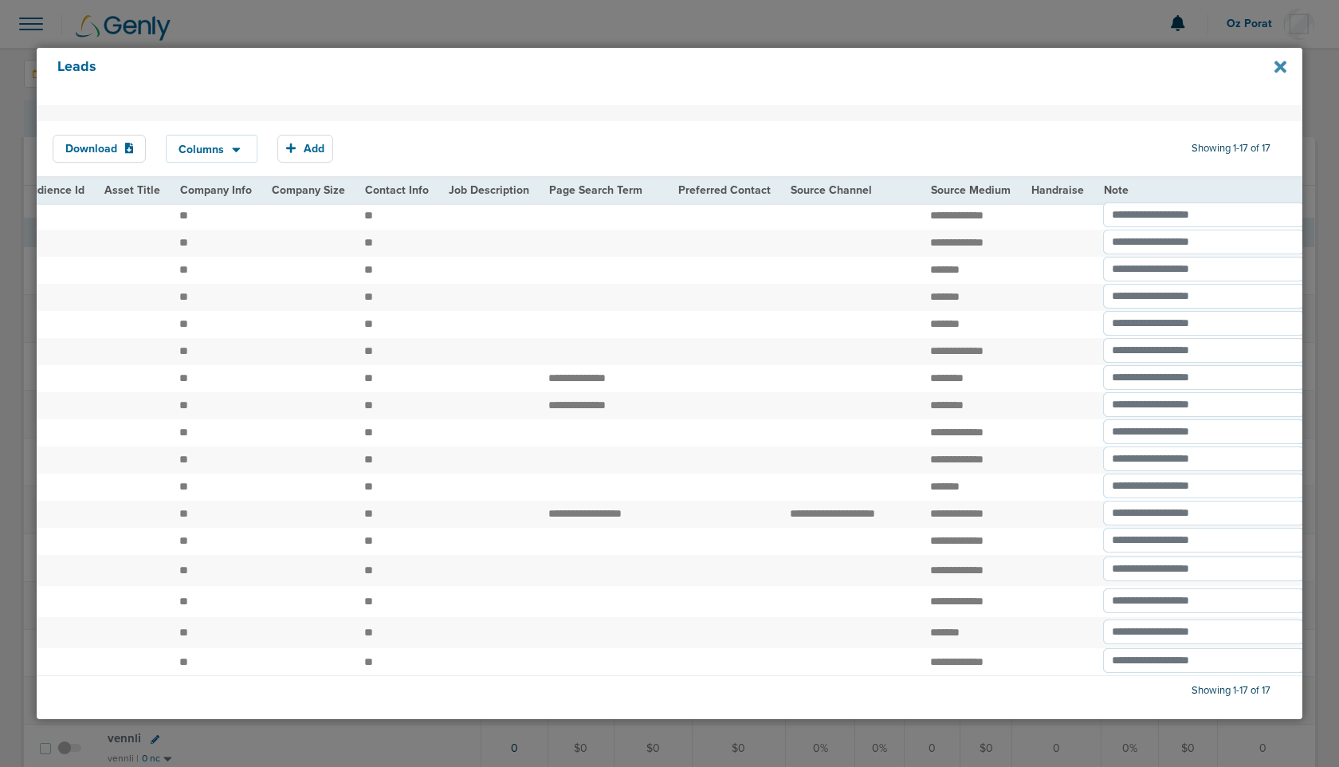
click at [1283, 68] on icon at bounding box center [1281, 67] width 12 height 12
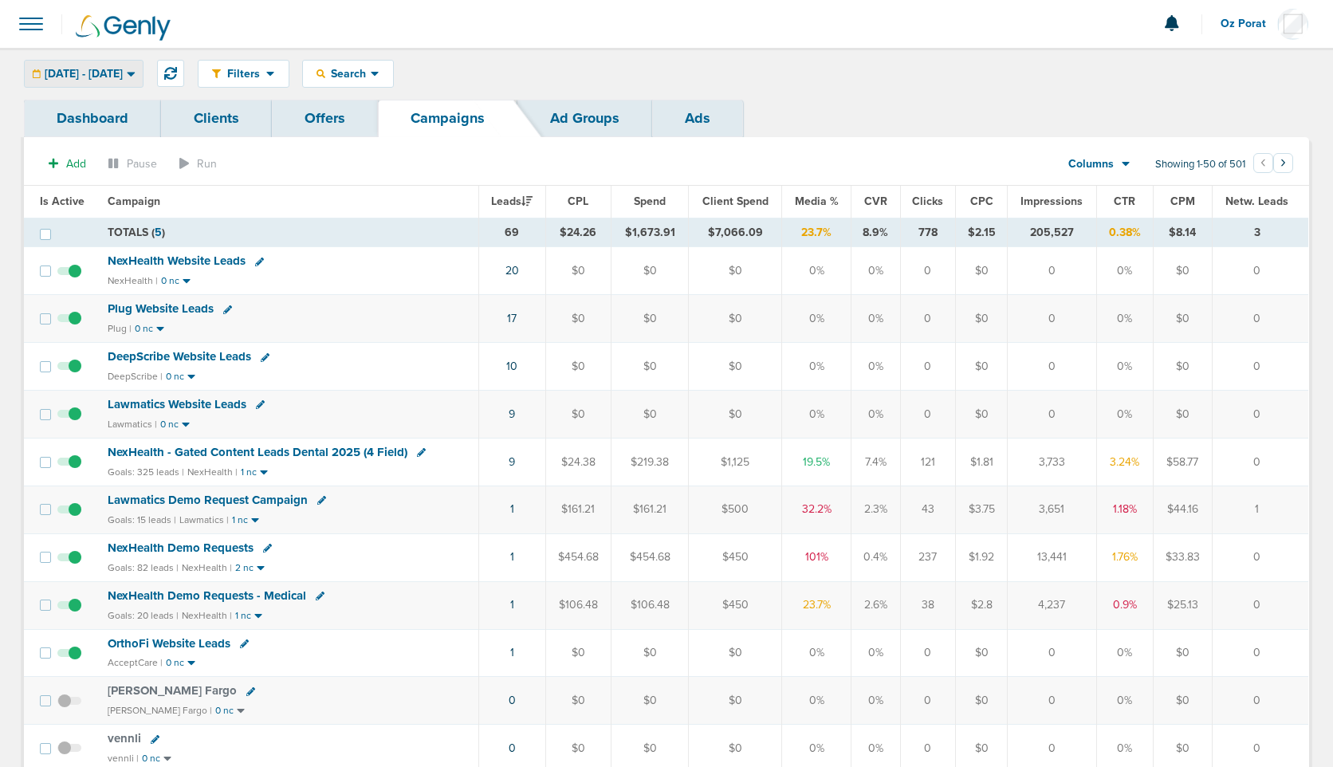
click at [86, 73] on span "08.15.2025 - 08.15.2025" at bounding box center [84, 74] width 78 height 11
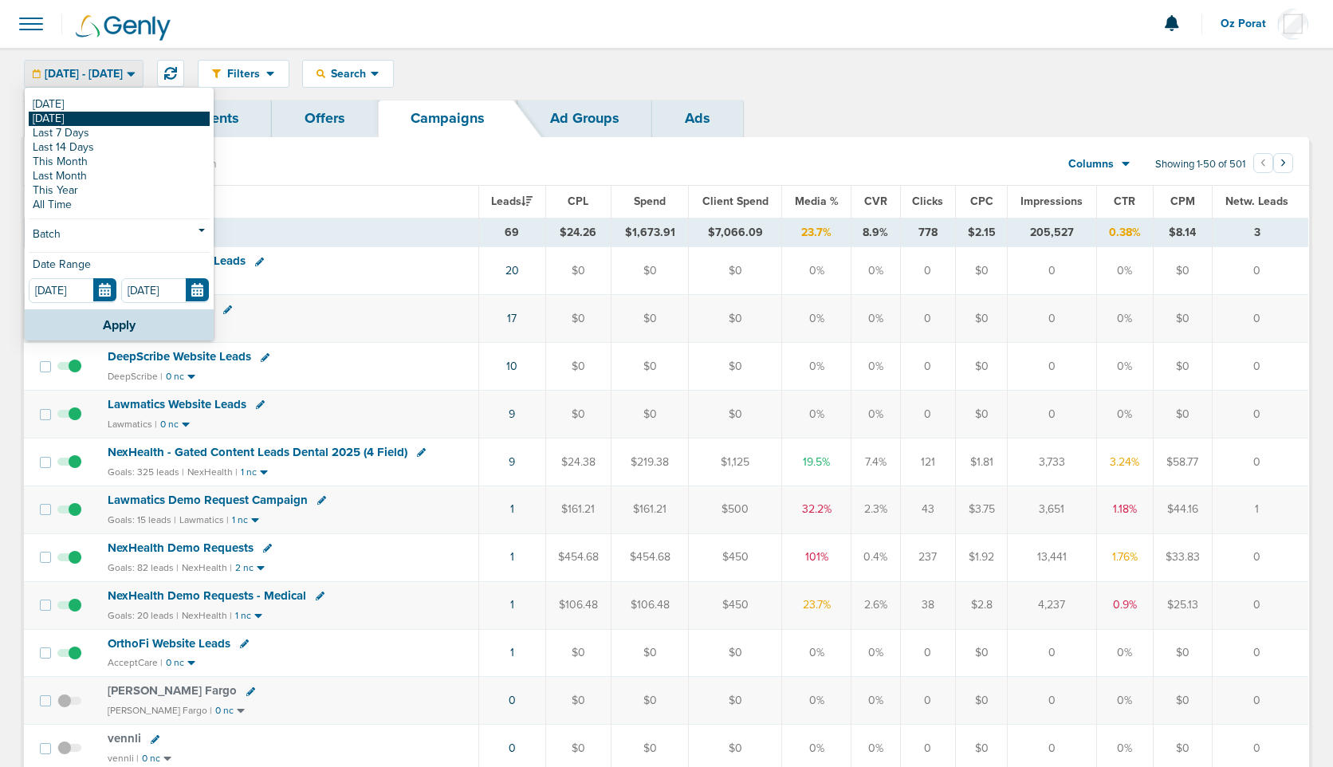
click at [85, 120] on link "[DATE]" at bounding box center [119, 119] width 181 height 14
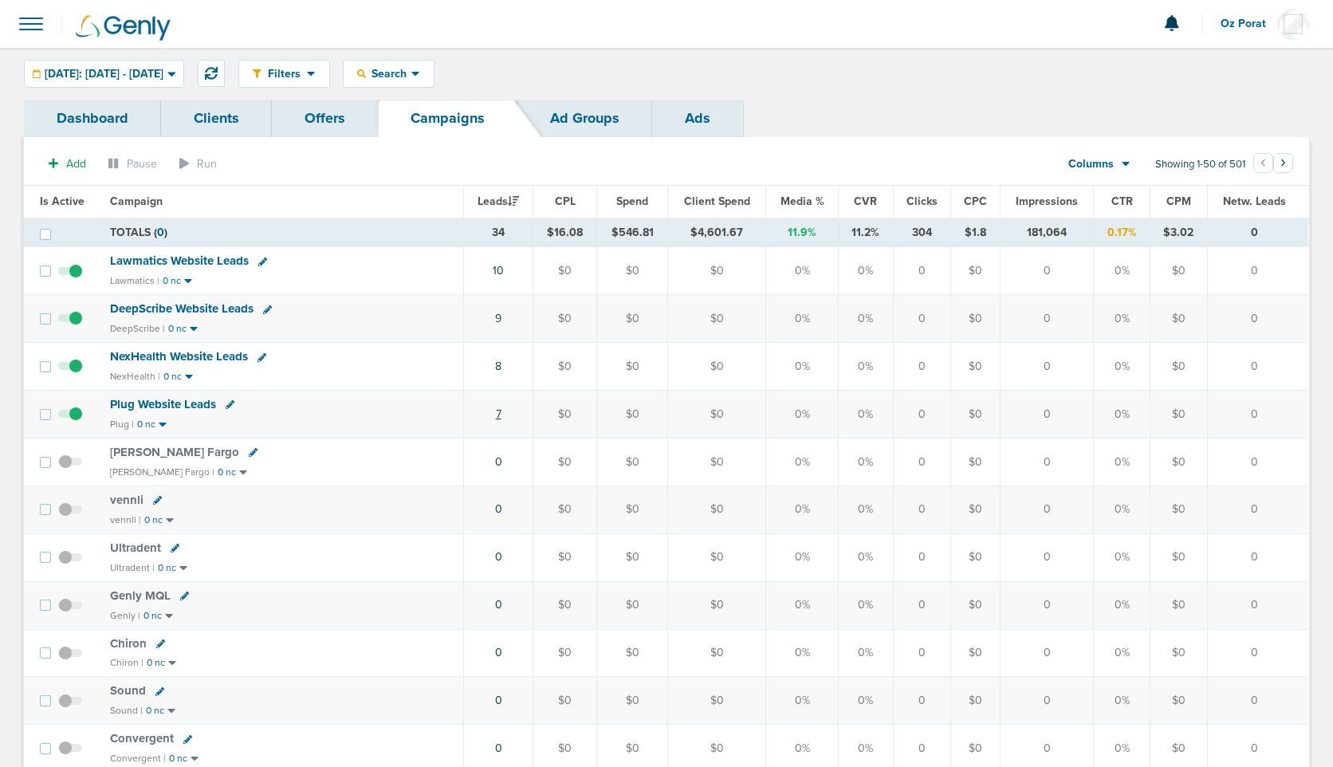
click at [501, 411] on link "7" at bounding box center [499, 414] width 6 height 14
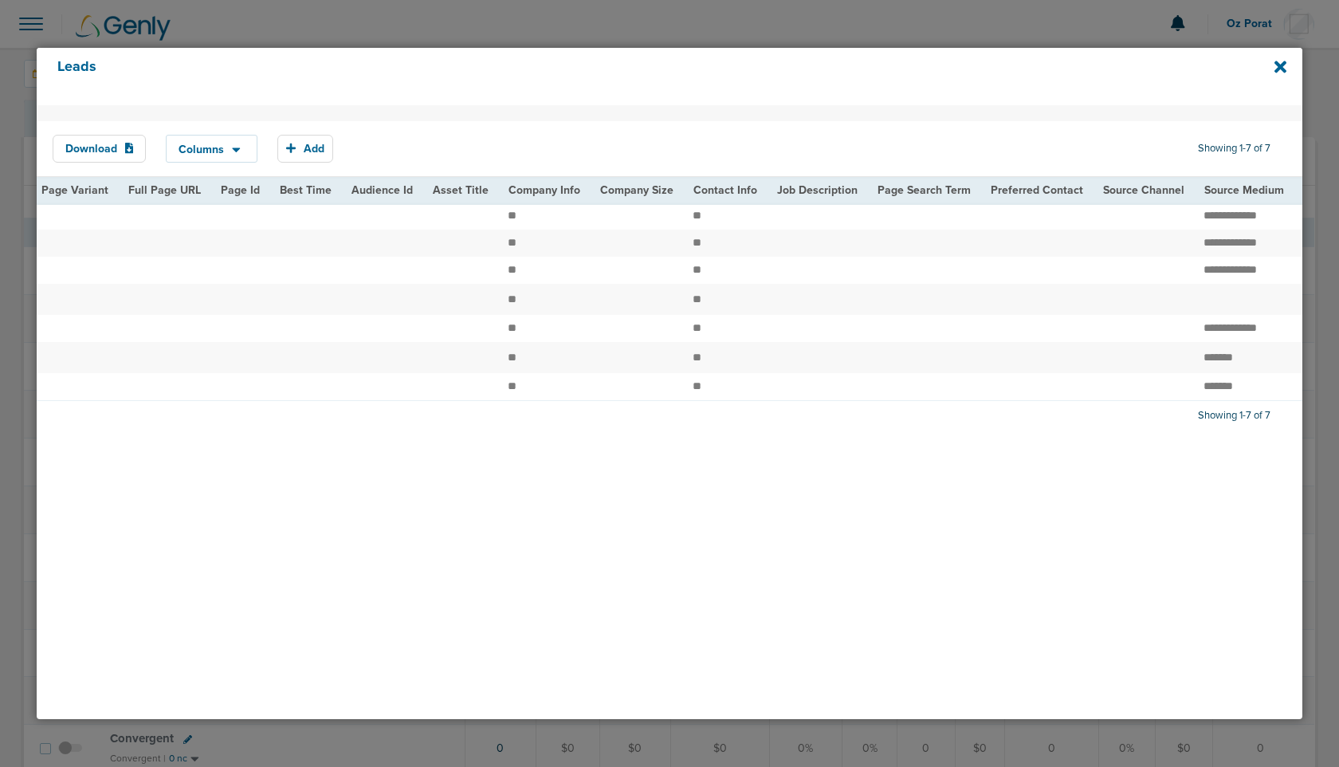
scroll to position [0, 1837]
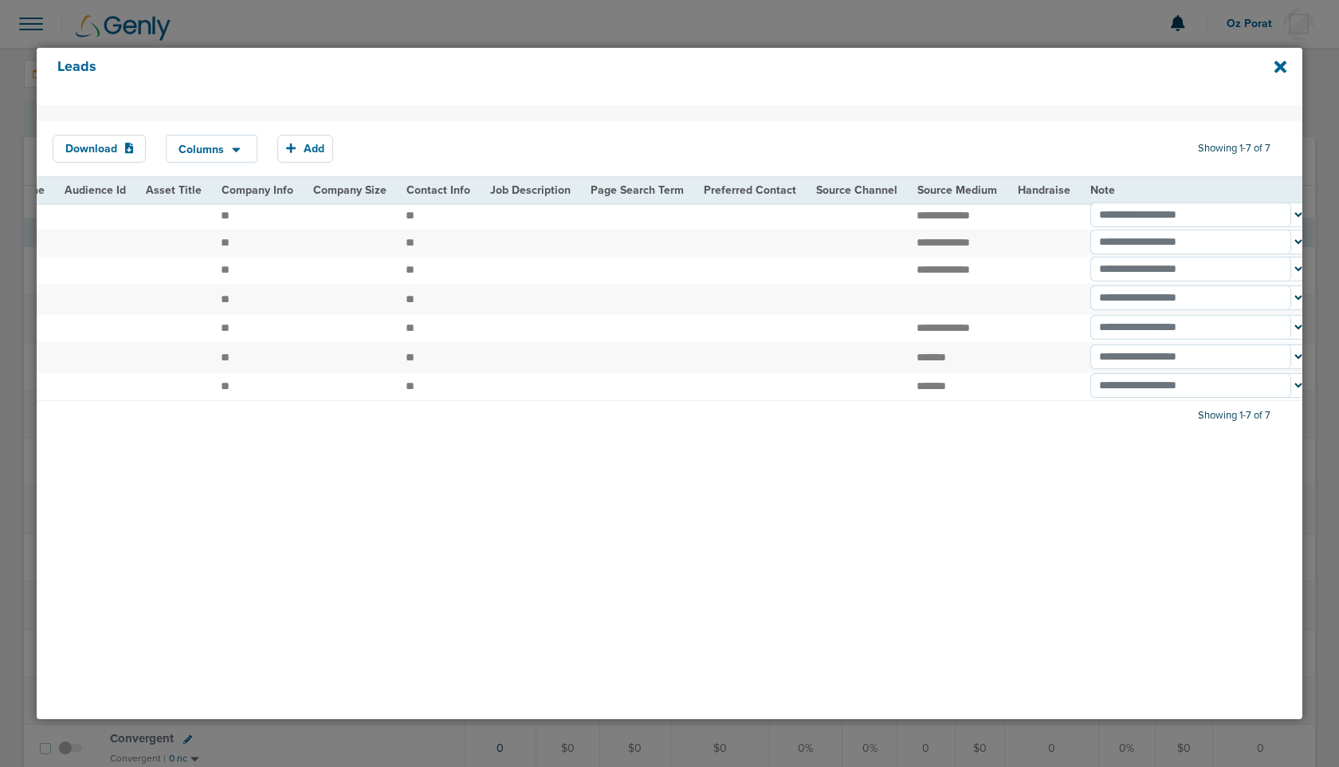
click at [1274, 65] on div "Leads" at bounding box center [670, 76] width 1267 height 57
click at [1288, 65] on div "Leads" at bounding box center [670, 76] width 1267 height 57
click at [1283, 65] on icon at bounding box center [1281, 67] width 12 height 12
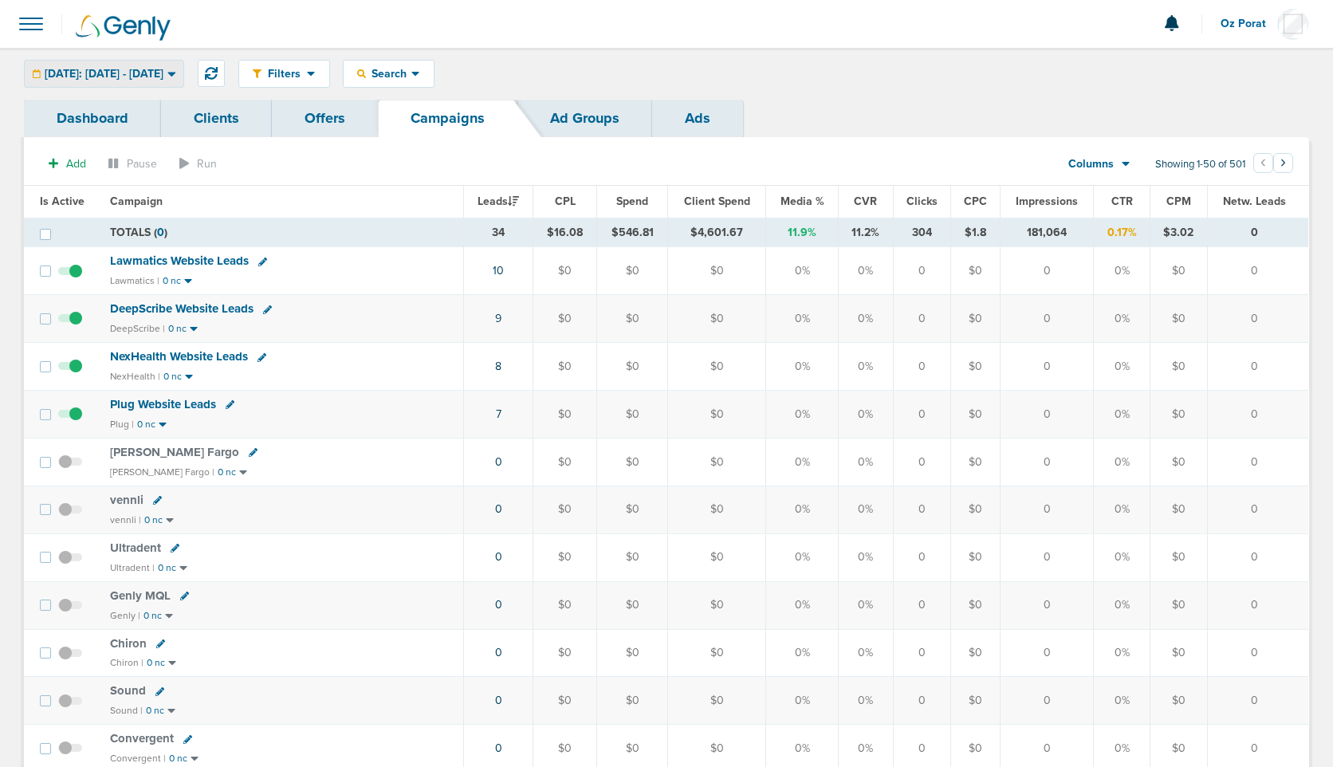
click at [163, 79] on span "Yesterday: 08.16.2025 - 08.16.2025" at bounding box center [104, 74] width 119 height 11
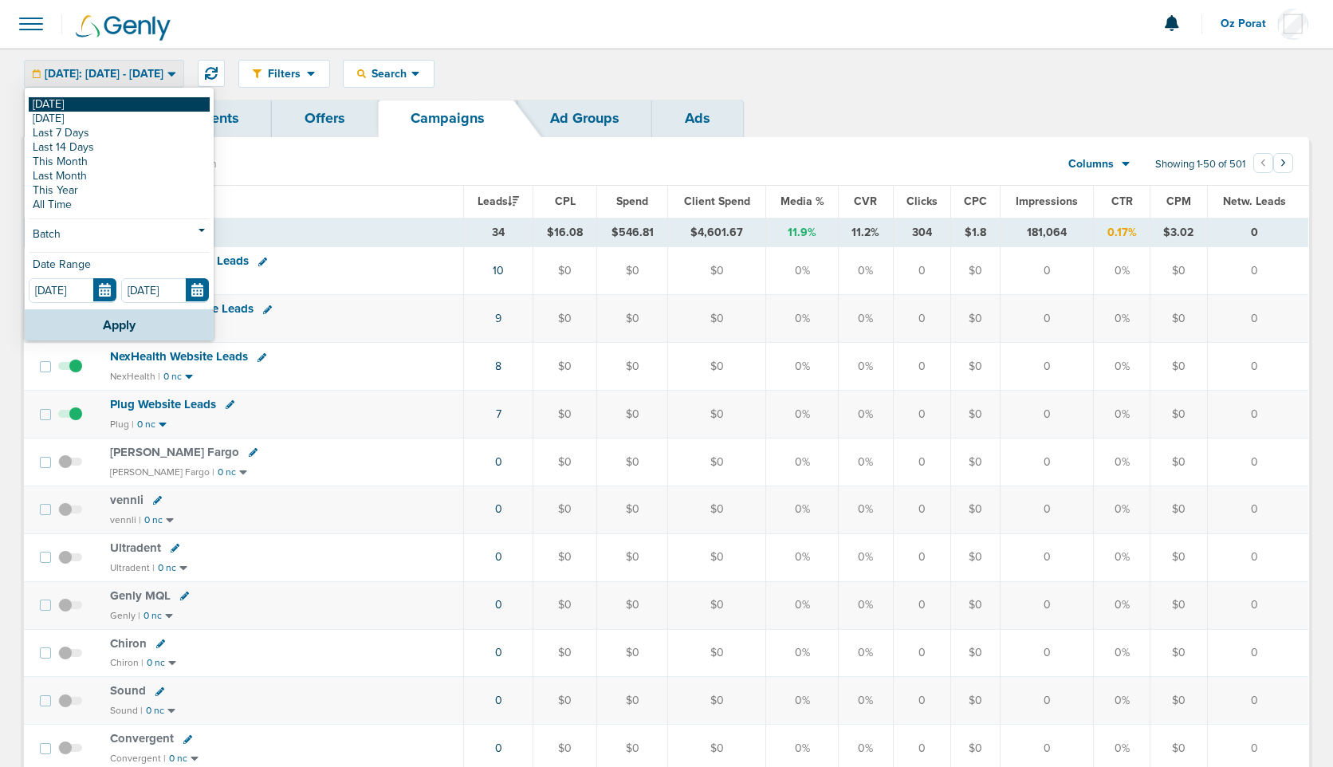
click at [107, 108] on link "[DATE]" at bounding box center [119, 104] width 181 height 14
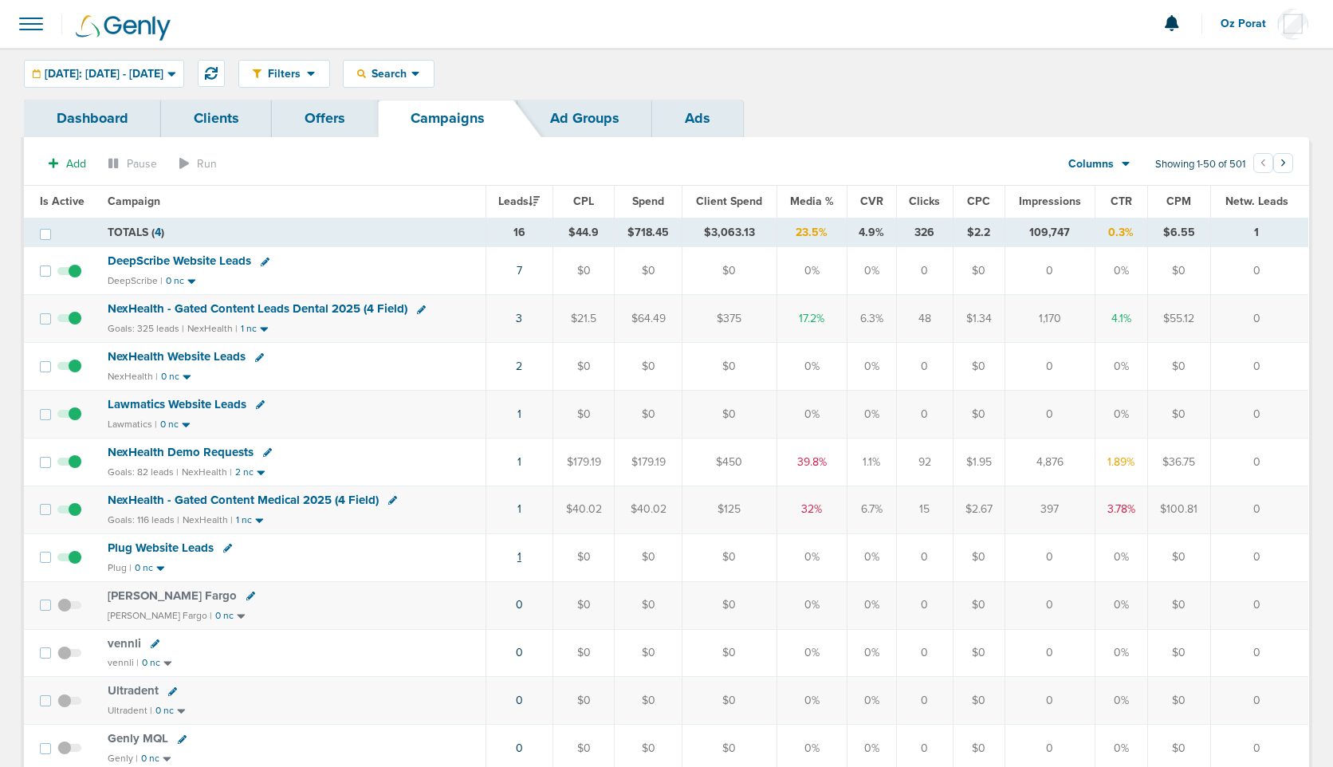
click at [519, 555] on link "1" at bounding box center [519, 557] width 4 height 14
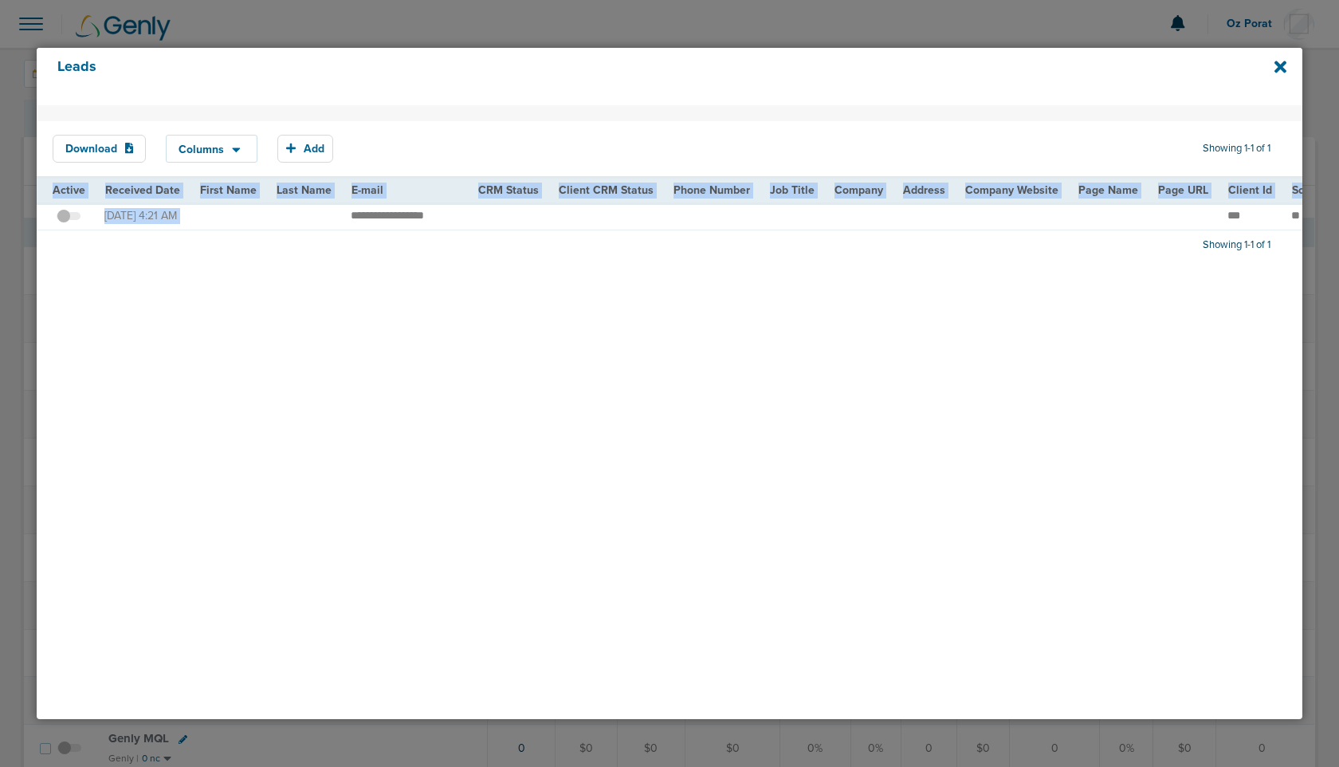
drag, startPoint x: 347, startPoint y: 216, endPoint x: 442, endPoint y: 234, distance: 96.6
click at [442, 230] on div "Active Received Date First Name Last Name E-mail CRM Status Client CRM Status P…" at bounding box center [670, 203] width 1267 height 53
copy table "Active Received Date First Name Last Name E-mail CRM Status Client CRM Status P…"
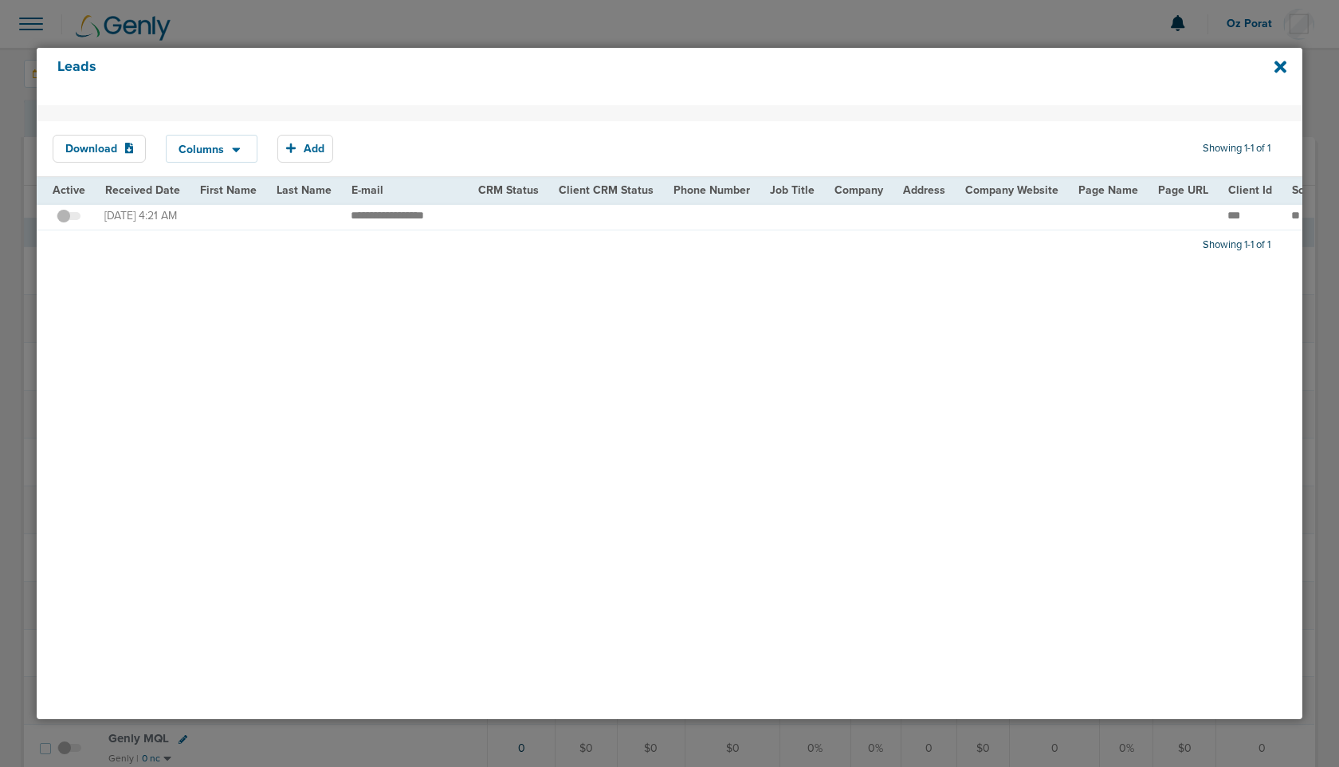
click at [423, 214] on td "**********" at bounding box center [404, 217] width 127 height 28
copy tr "*********"
click at [1275, 69] on icon at bounding box center [1281, 67] width 12 height 18
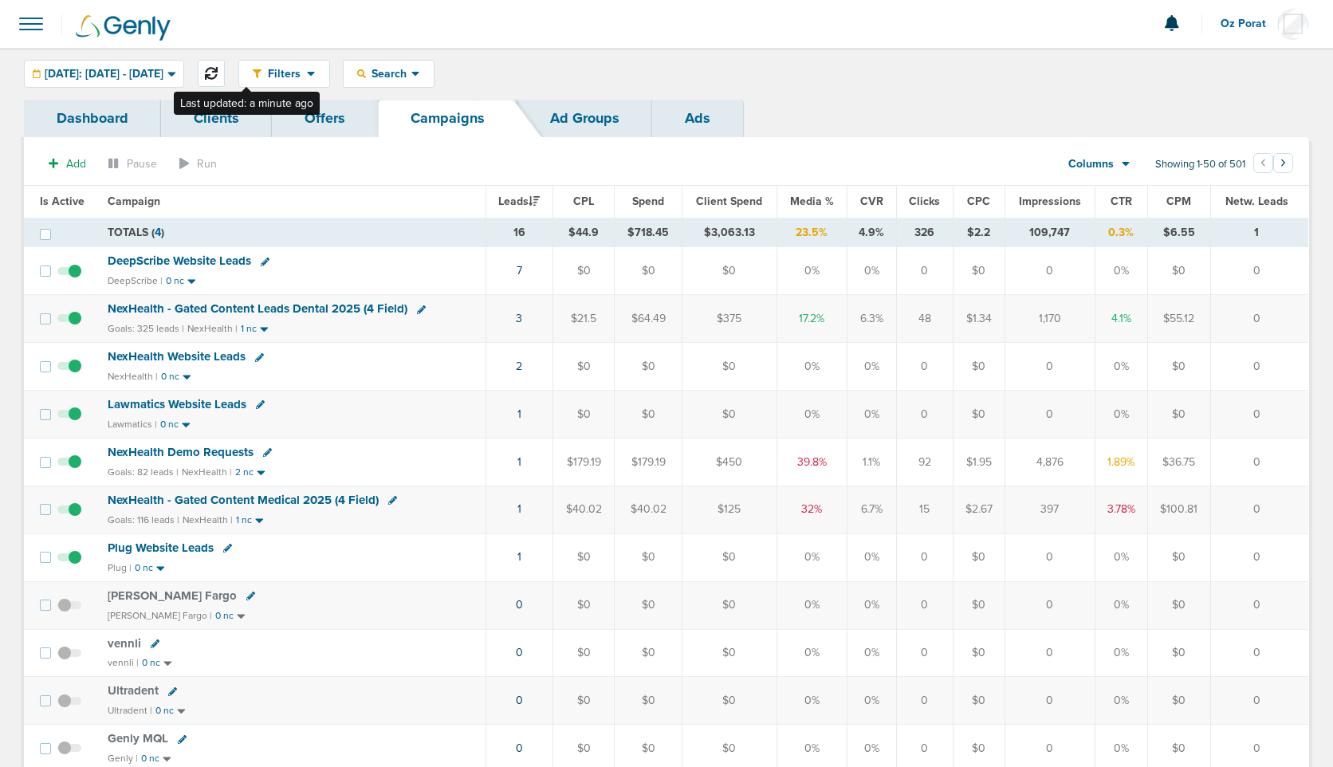
click at [218, 69] on icon at bounding box center [211, 73] width 13 height 13
click at [411, 80] on span "Search" at bounding box center [388, 74] width 45 height 14
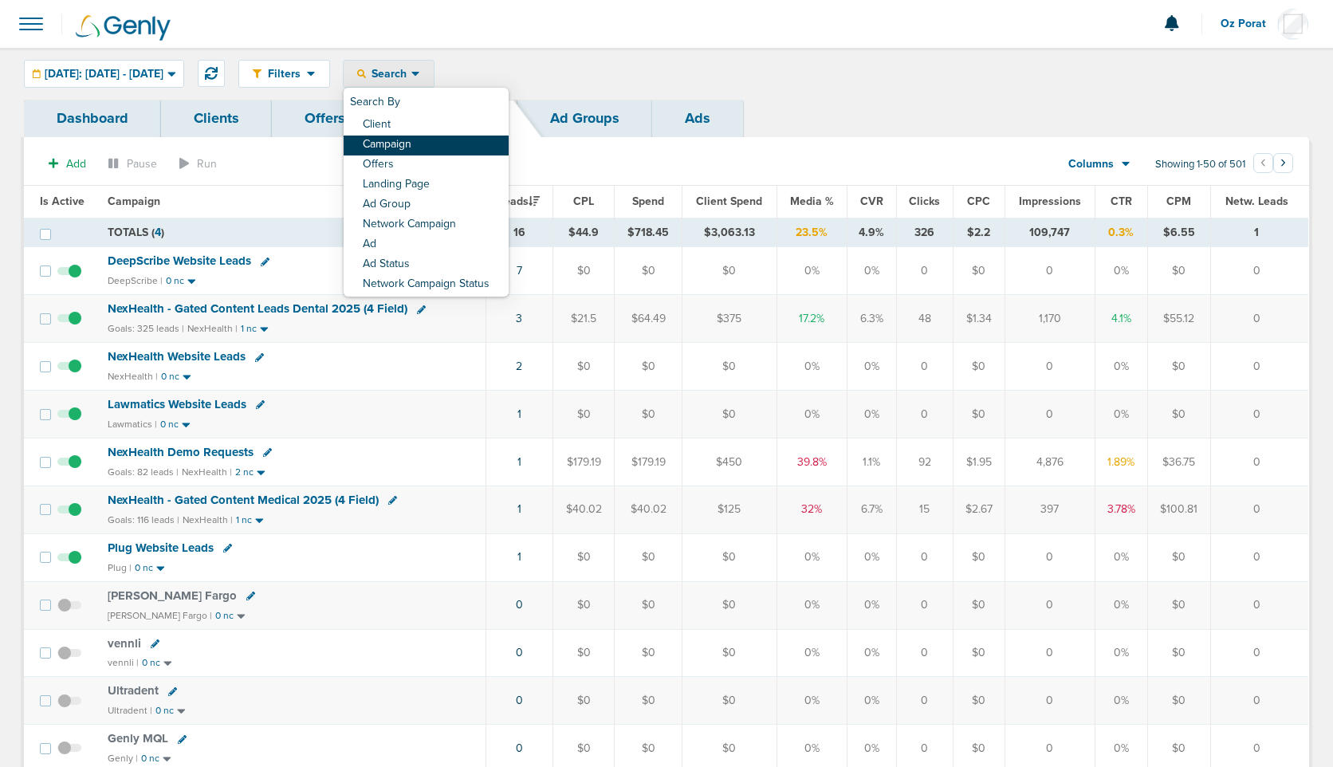
click at [437, 144] on link "Campaign" at bounding box center [426, 146] width 165 height 20
select select "cmpName"
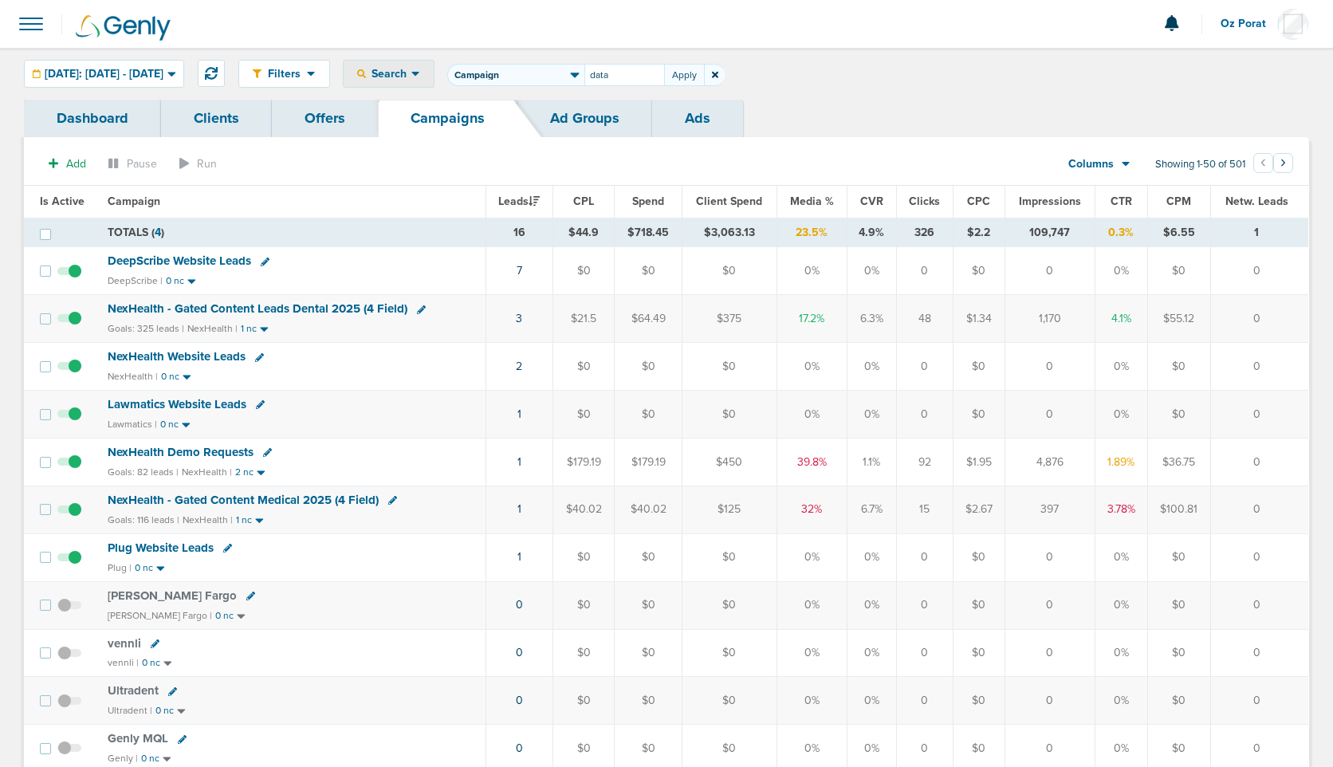
type input "data"
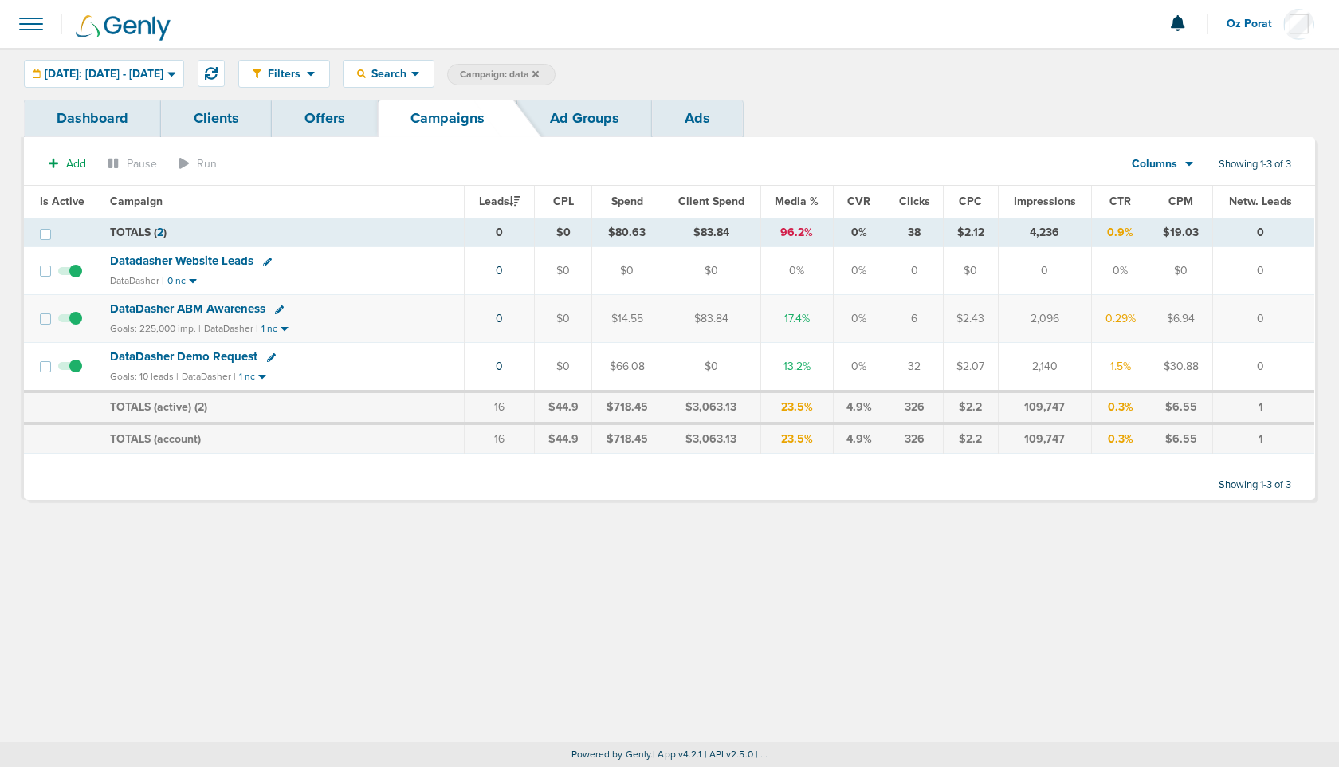
click at [187, 360] on span "DataDasher Demo Request" at bounding box center [183, 356] width 147 height 14
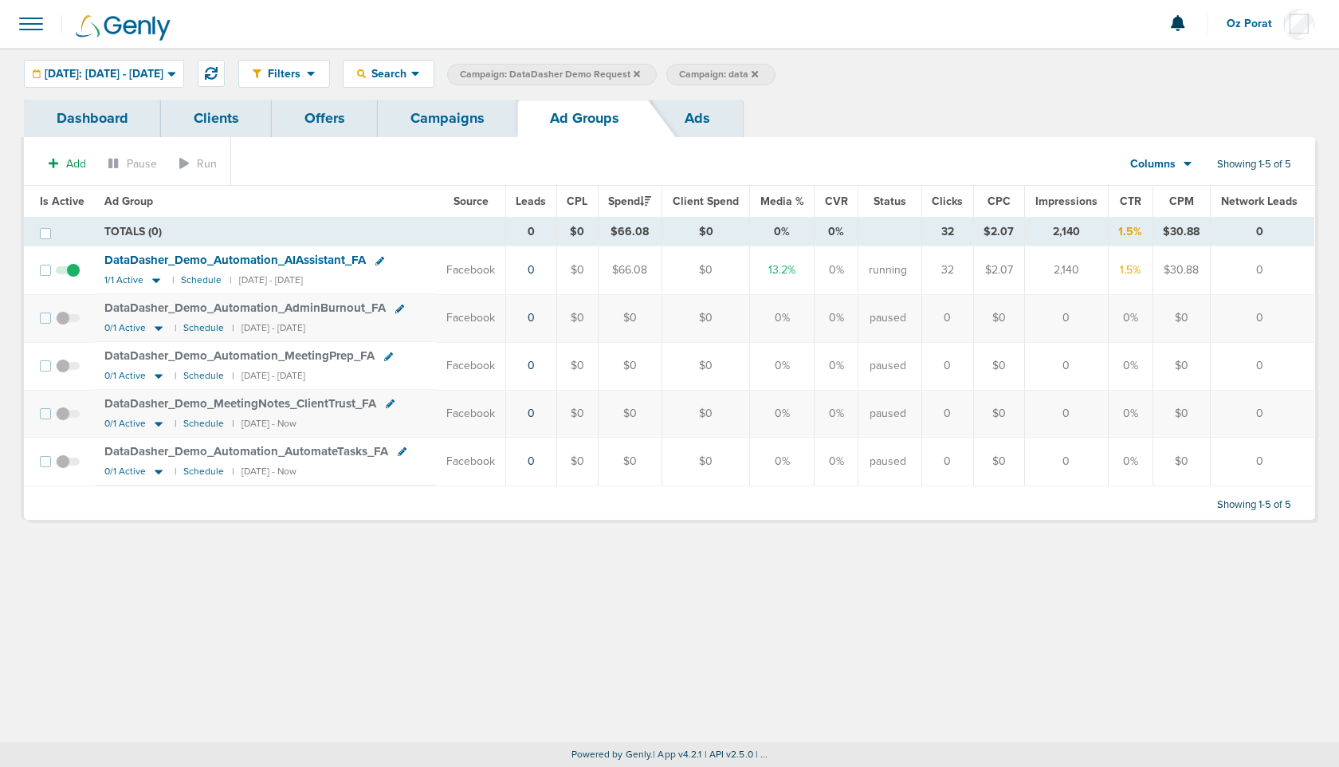
click at [713, 113] on link "Ads" at bounding box center [697, 118] width 91 height 37
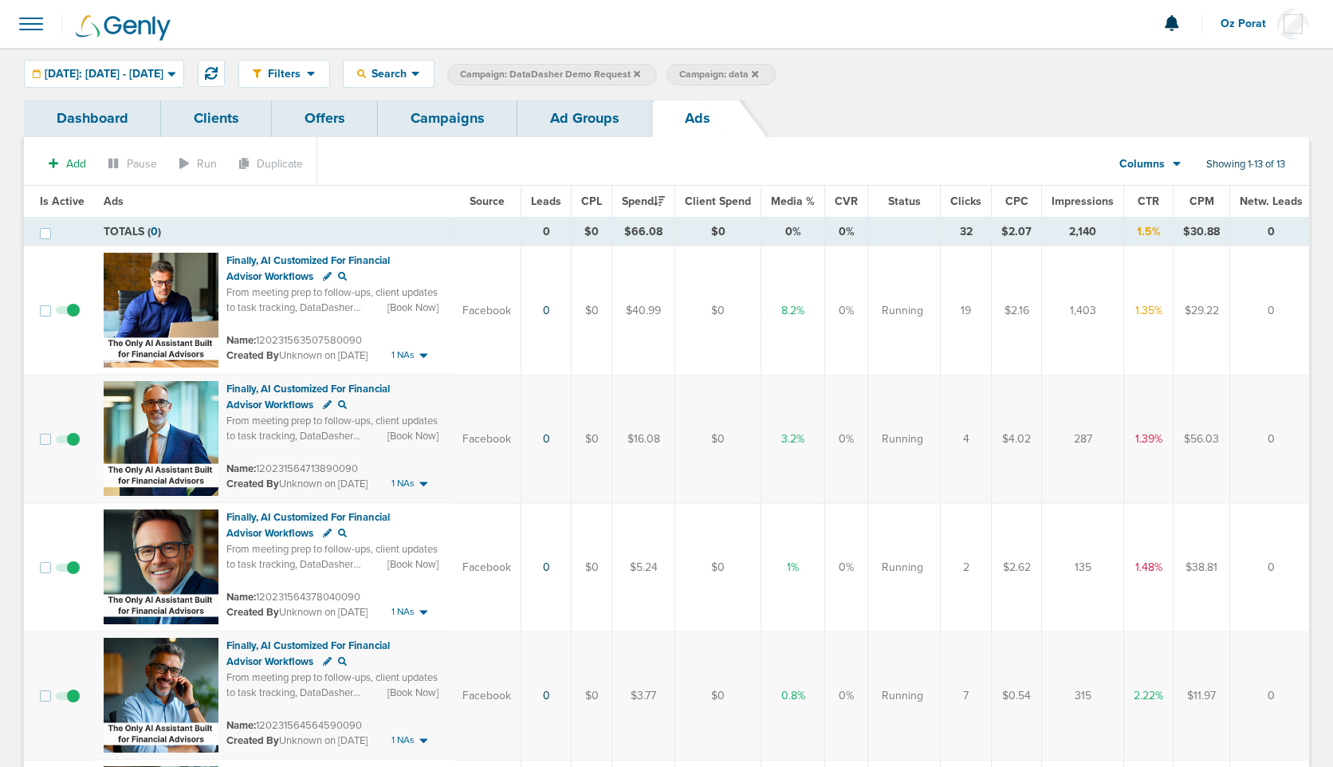
click at [1145, 198] on span "CTR" at bounding box center [1149, 202] width 22 height 14
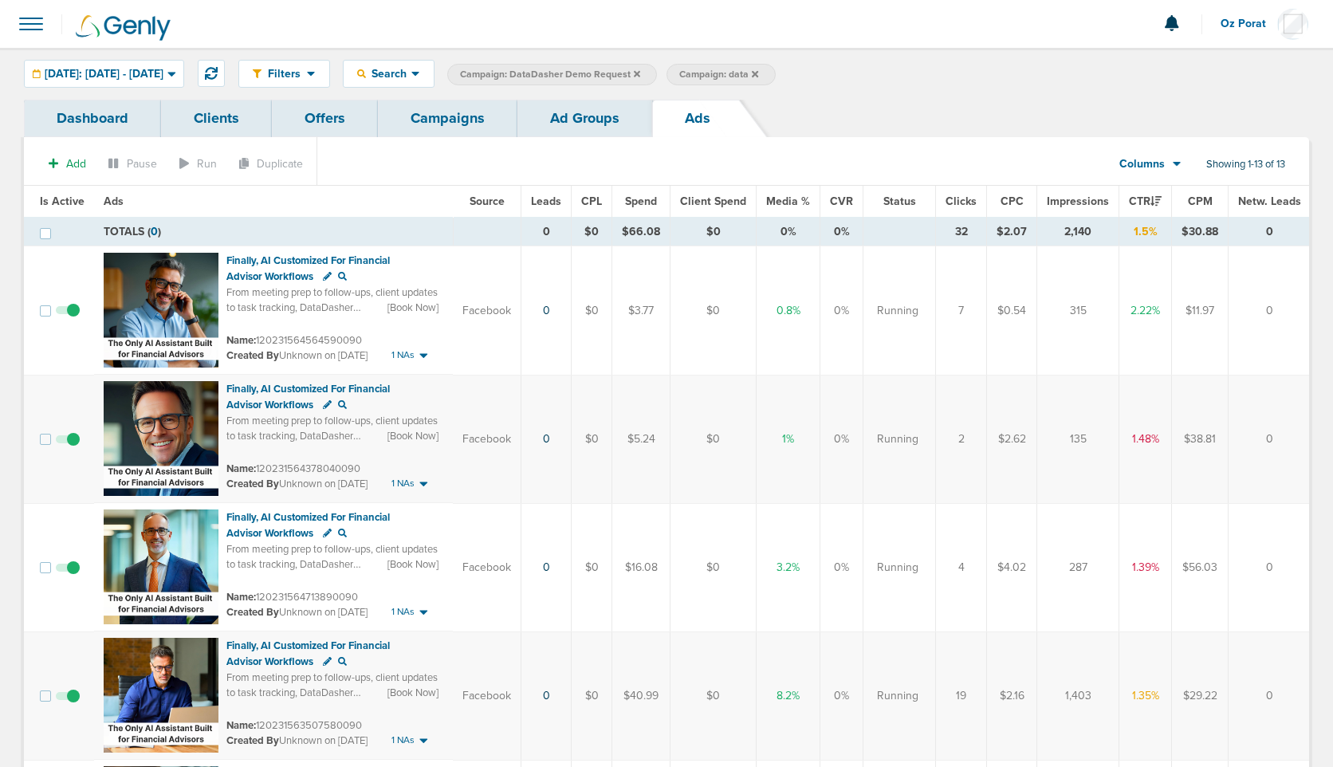
click at [417, 120] on link "Campaigns" at bounding box center [448, 118] width 140 height 37
